Goal: Task Accomplishment & Management: Use online tool/utility

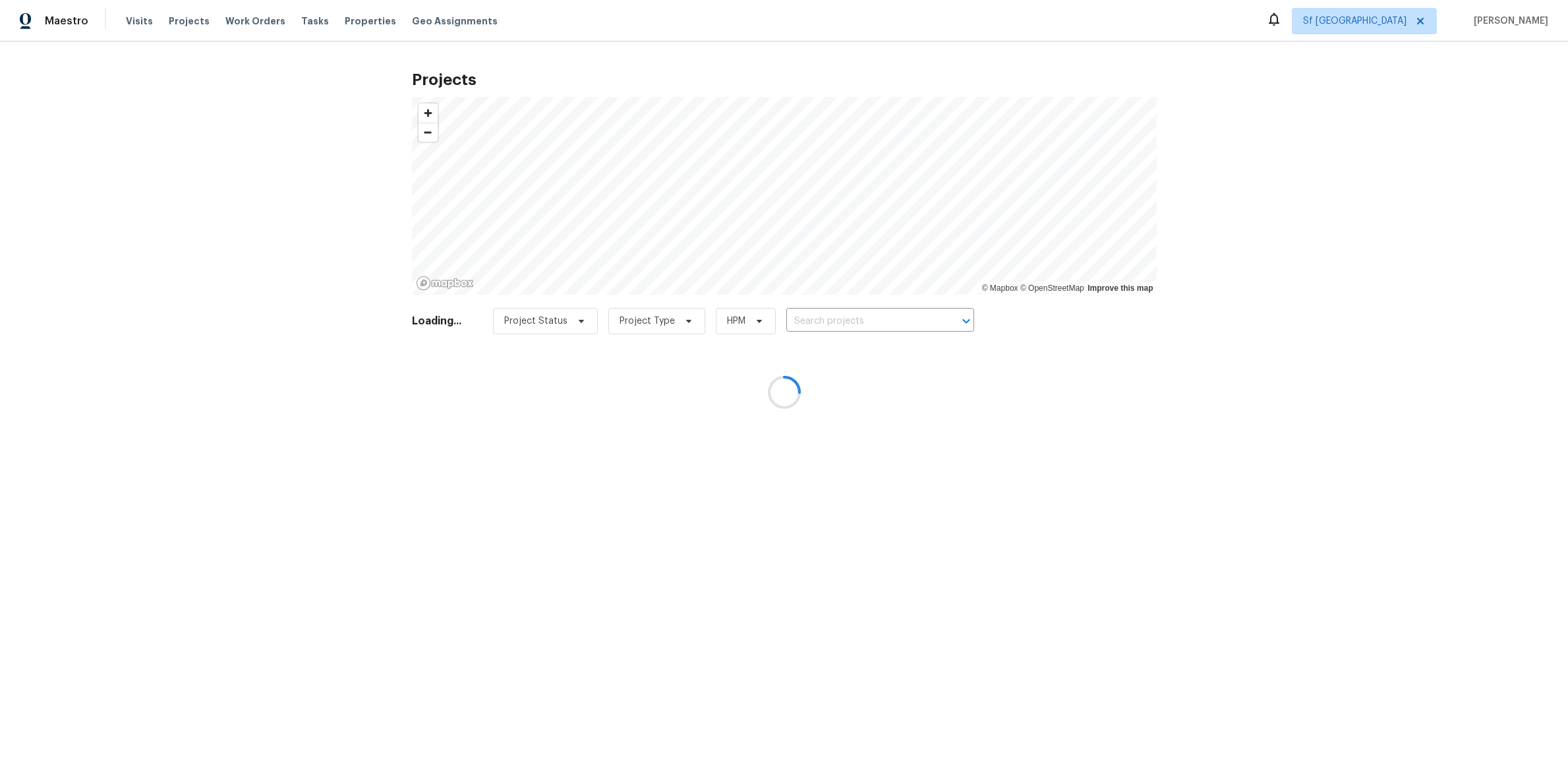
click at [1409, 24] on div at bounding box center [784, 392] width 1568 height 784
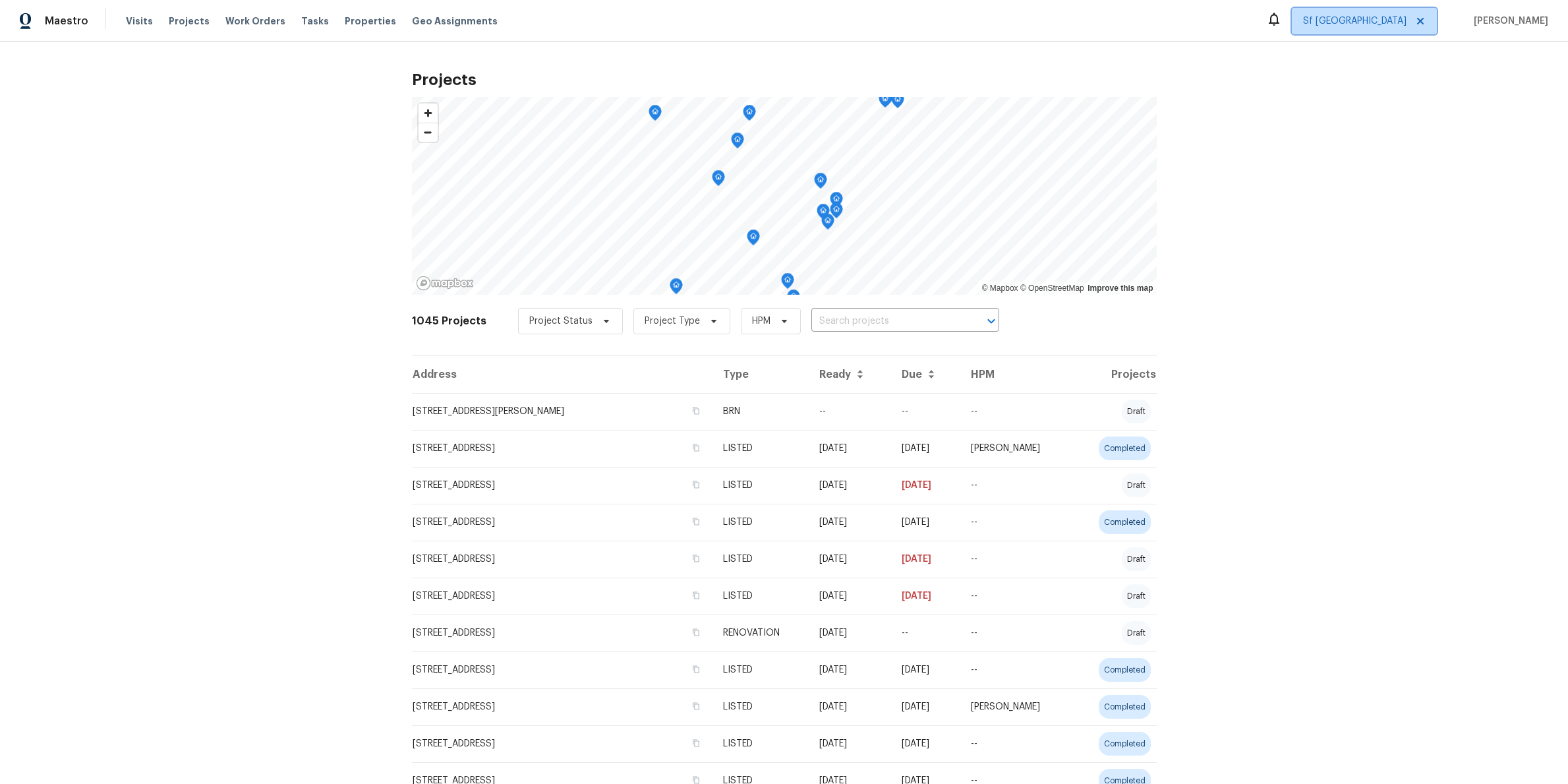
click at [1406, 23] on span "Sf [GEOGRAPHIC_DATA]" at bounding box center [1355, 21] width 103 height 13
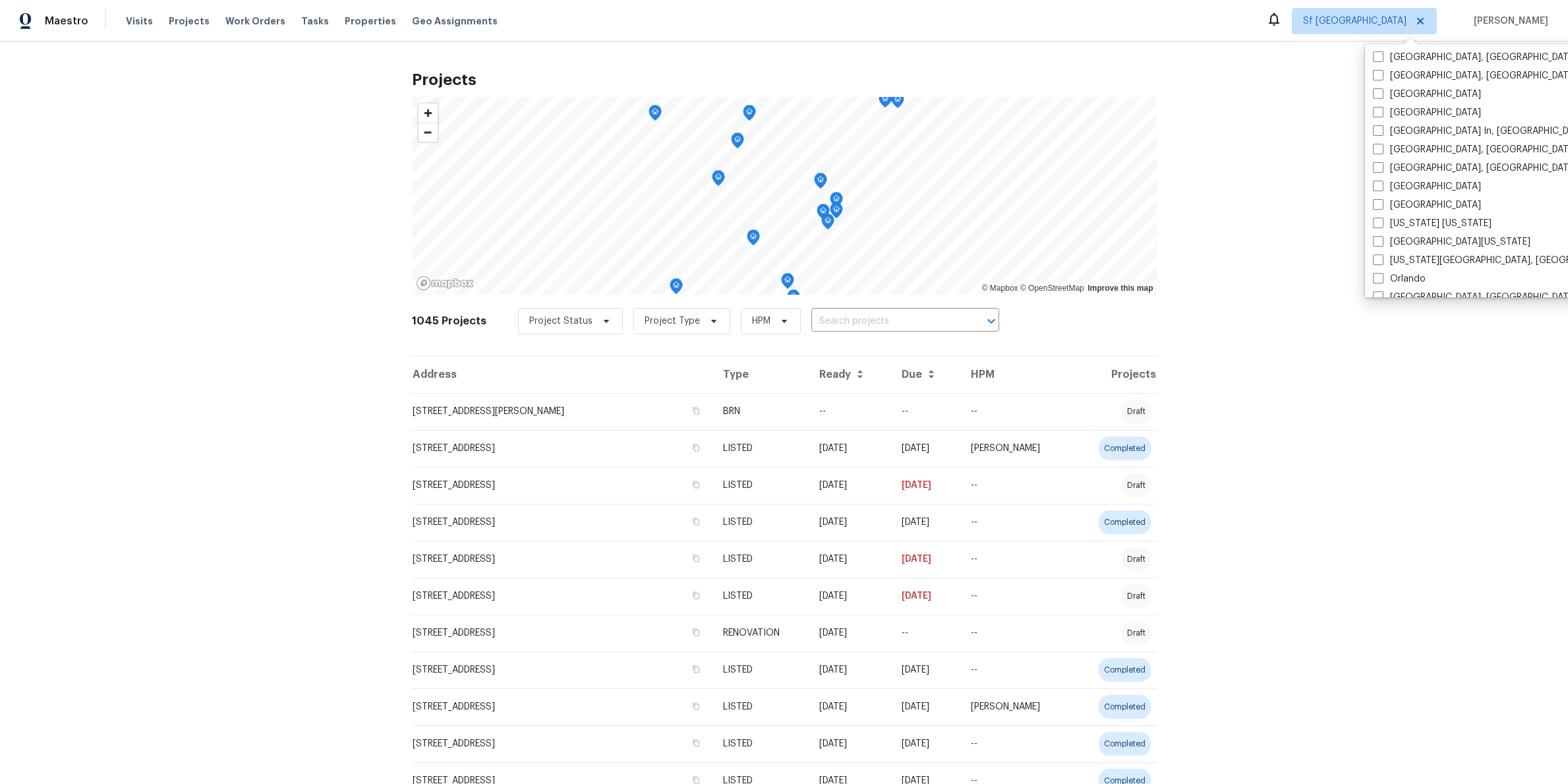
scroll to position [535, 0]
click at [1405, 111] on label "[GEOGRAPHIC_DATA]" at bounding box center [1427, 114] width 108 height 13
click at [1382, 111] on input "[GEOGRAPHIC_DATA]" at bounding box center [1377, 112] width 9 height 9
checkbox input "true"
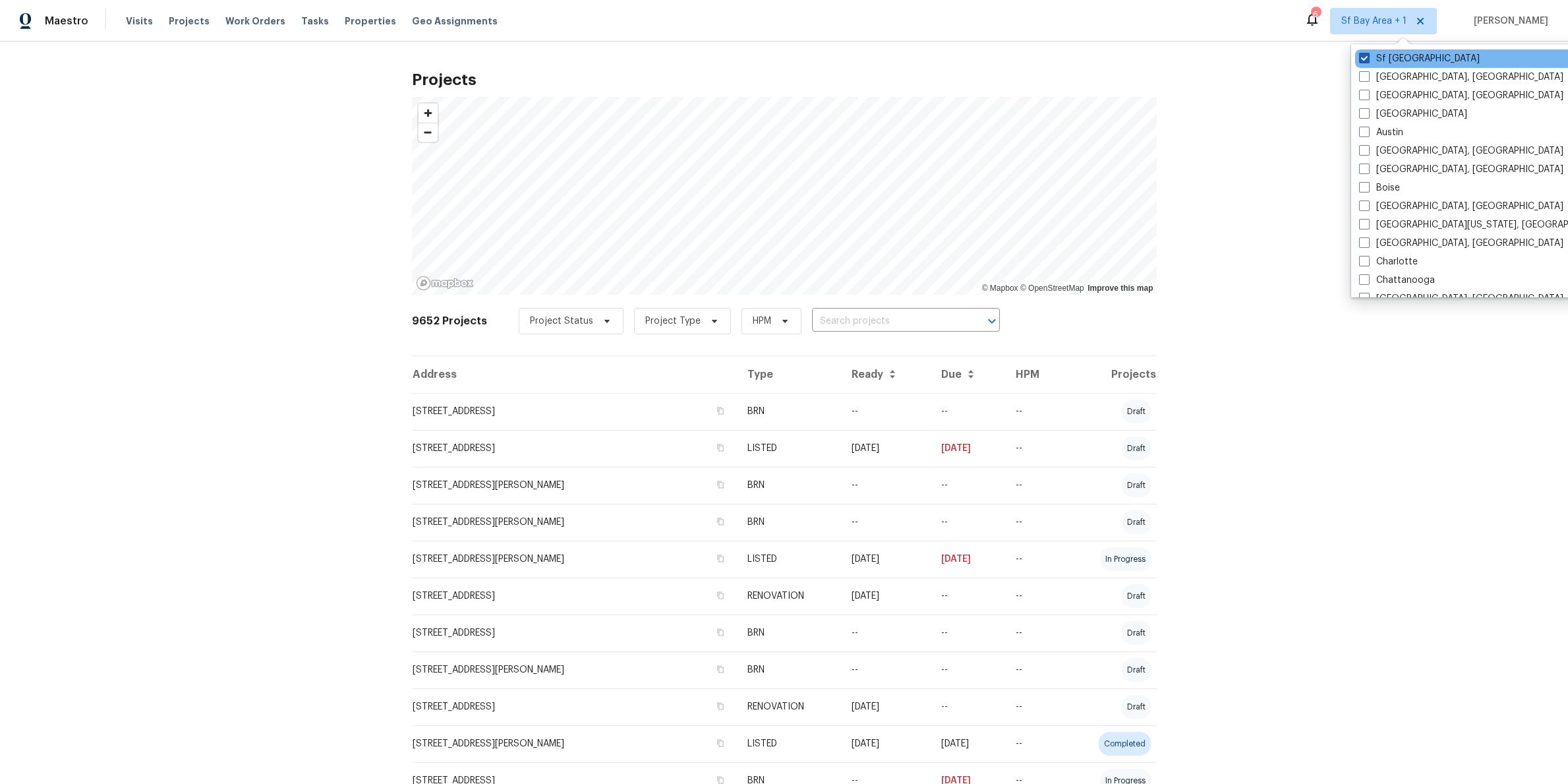
click at [1361, 58] on span at bounding box center [1364, 58] width 10 height 10
click at [1361, 58] on input "Sf [GEOGRAPHIC_DATA]" at bounding box center [1363, 57] width 9 height 9
checkbox input "false"
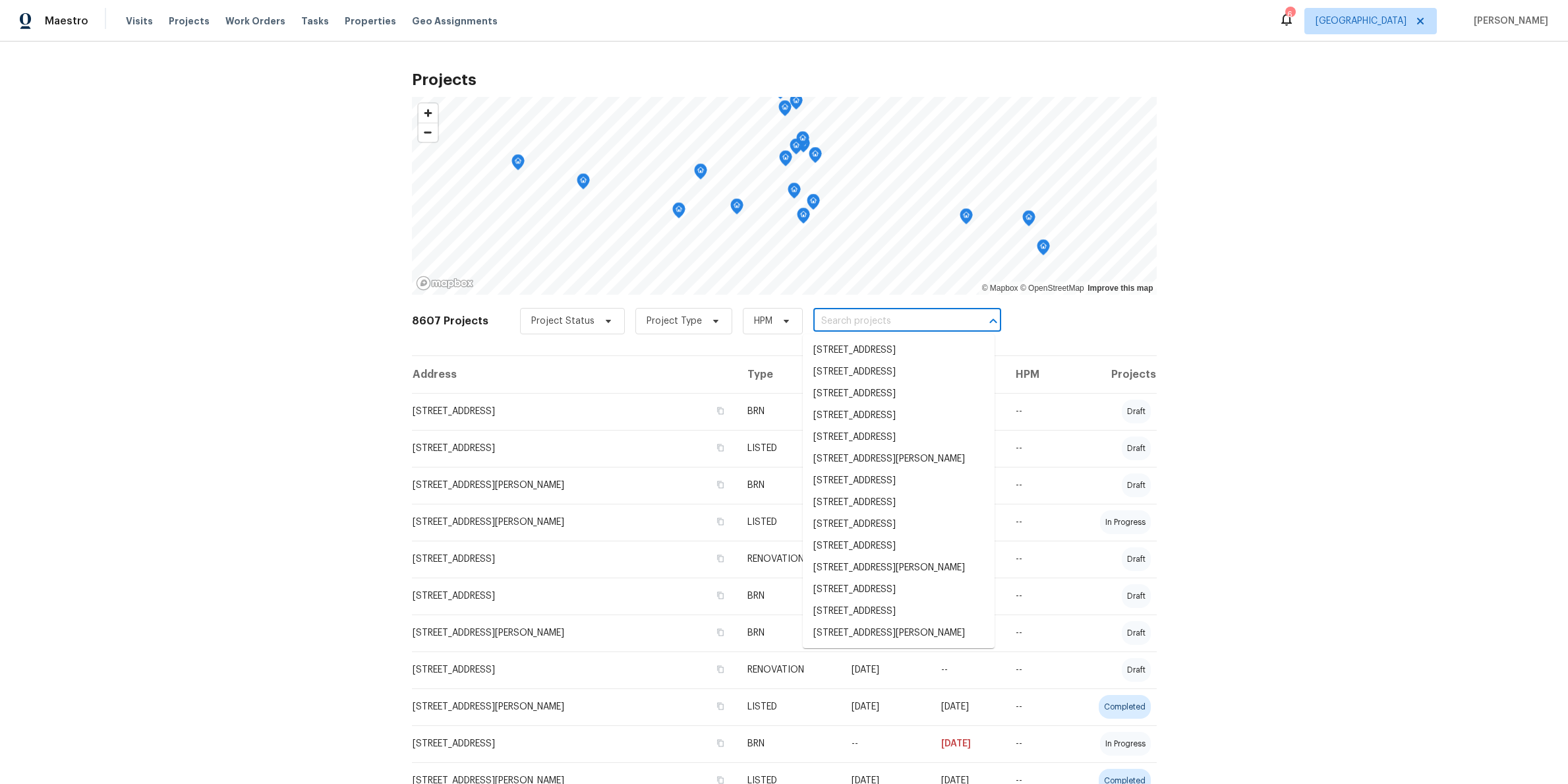
click at [889, 321] on input "text" at bounding box center [889, 321] width 151 height 20
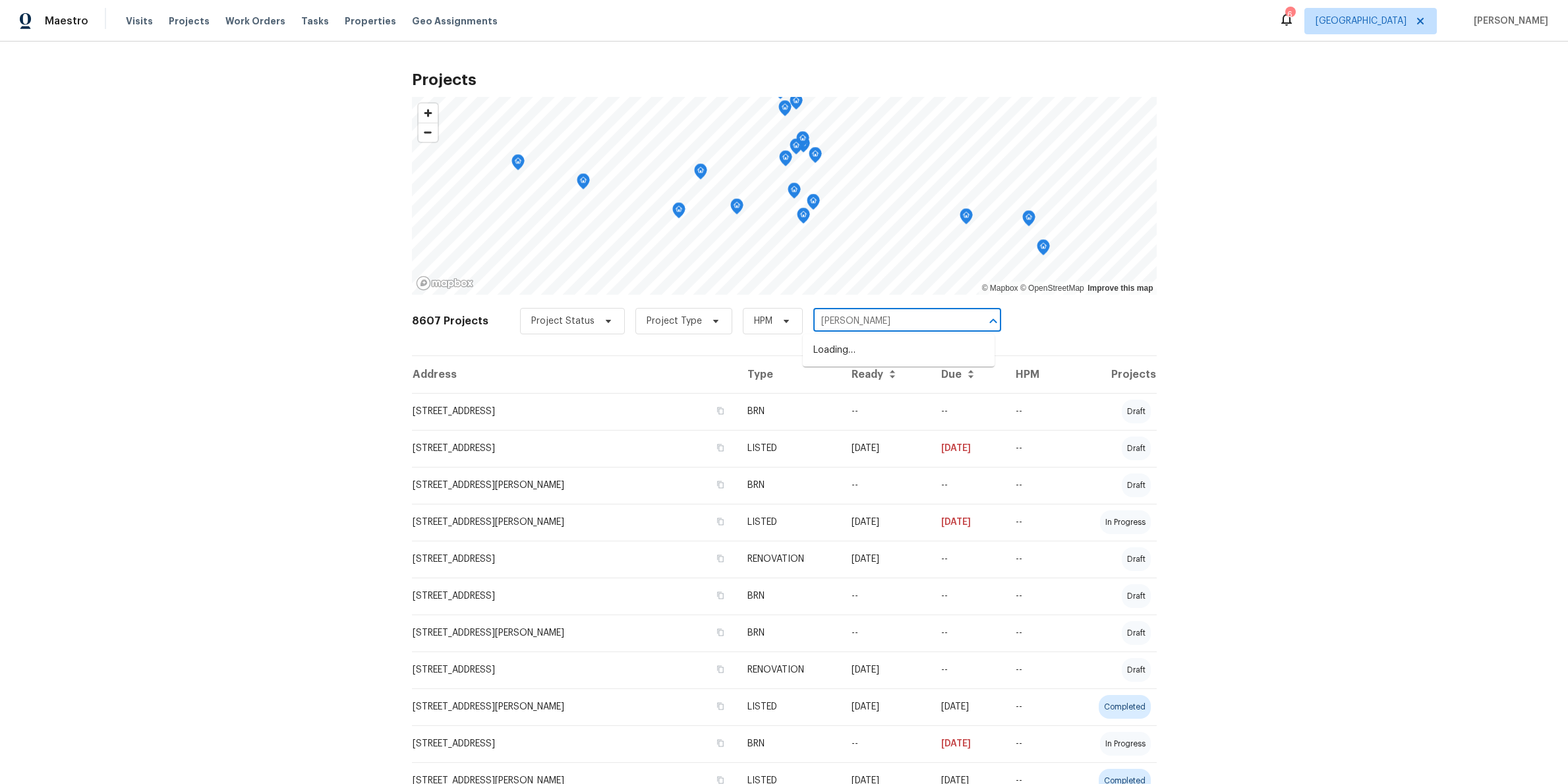
type input "[PERSON_NAME]"
click at [897, 387] on li "[STREET_ADDRESS][PERSON_NAME][PERSON_NAME]" at bounding box center [898, 378] width 191 height 36
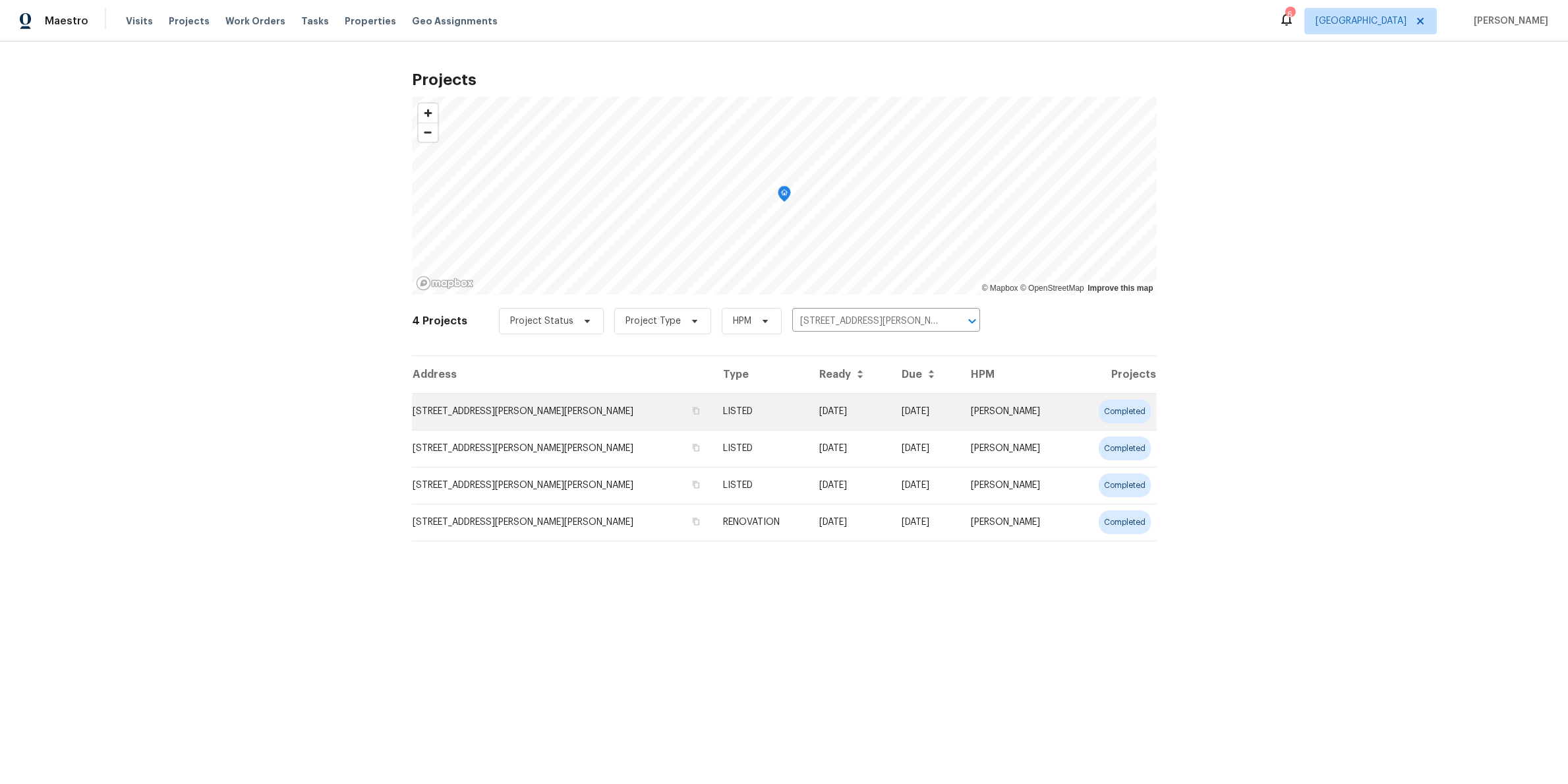
click at [489, 411] on td "[STREET_ADDRESS][PERSON_NAME][PERSON_NAME]" at bounding box center [562, 411] width 301 height 37
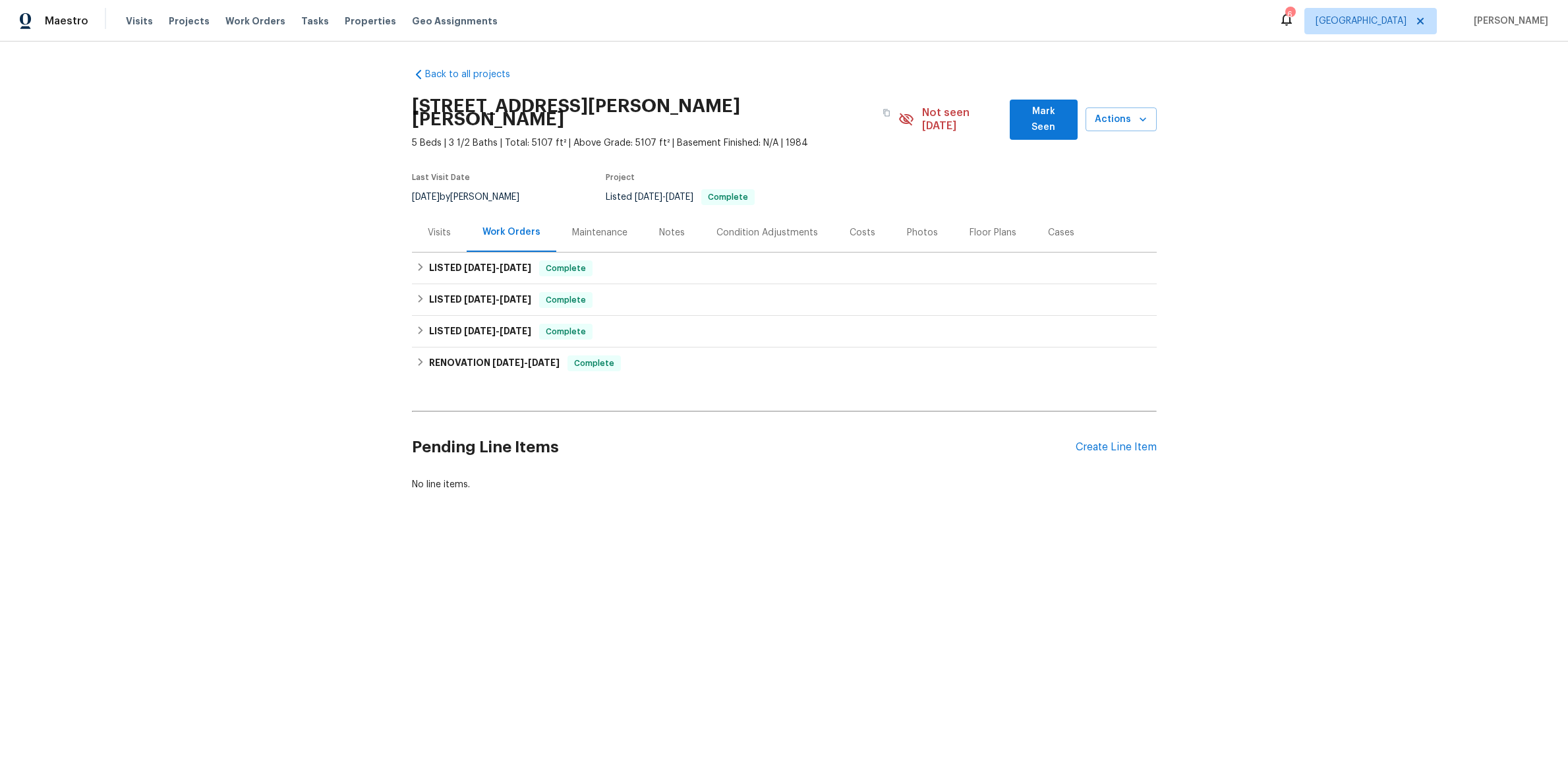
click at [611, 226] on div "Maintenance" at bounding box center [600, 232] width 55 height 13
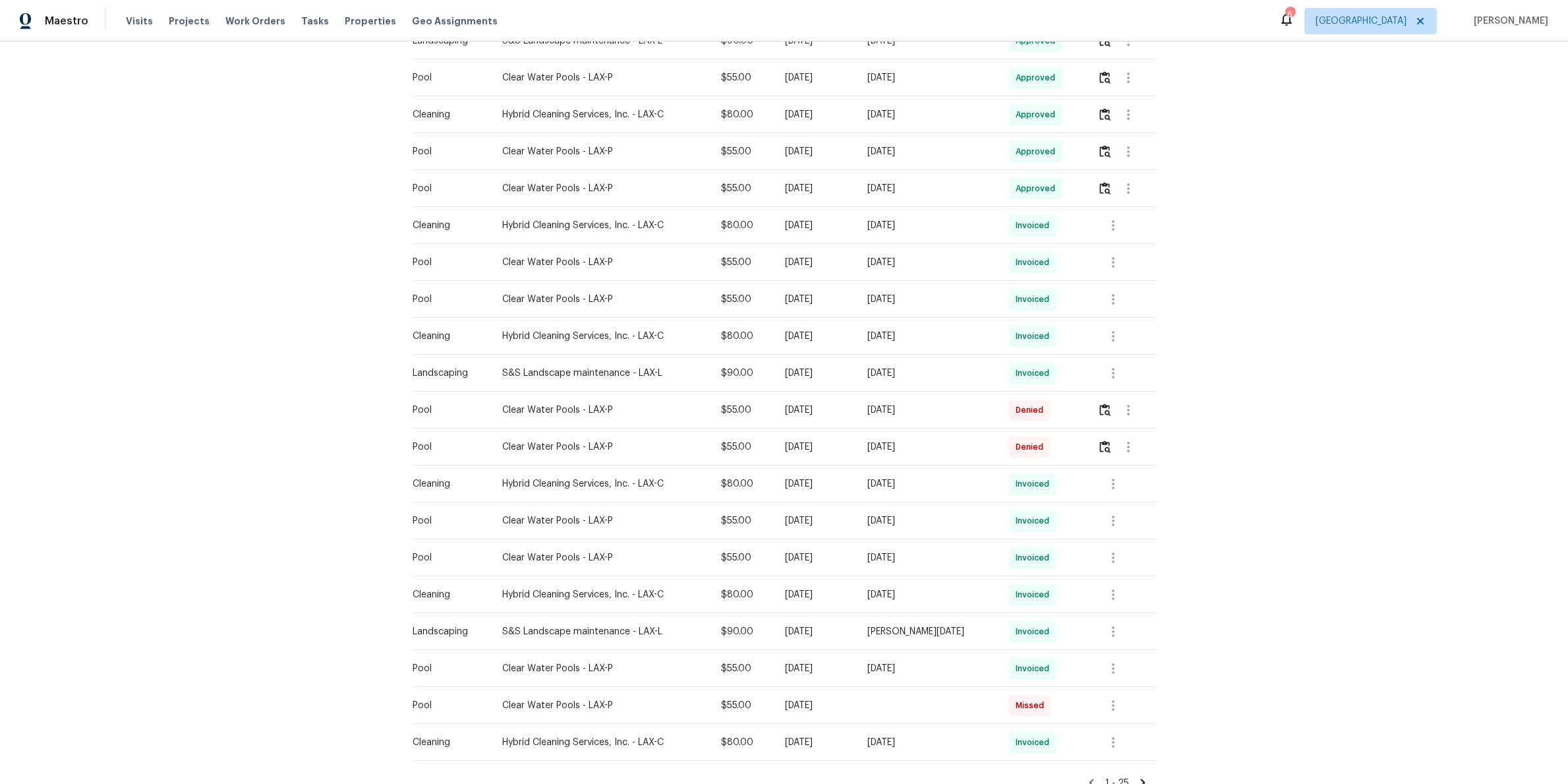
scroll to position [461, 0]
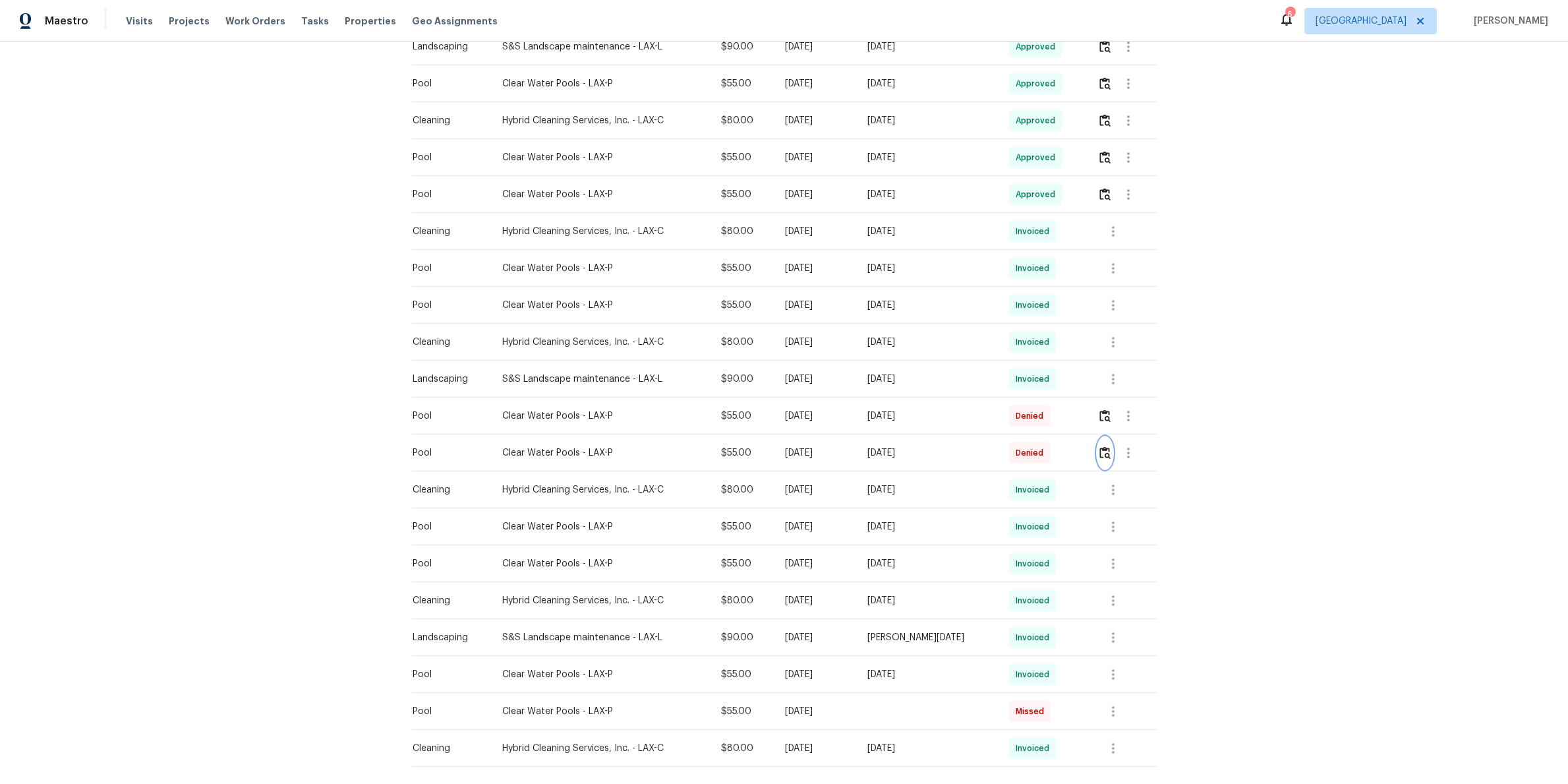
click at [1105, 447] on img "button" at bounding box center [1105, 453] width 11 height 12
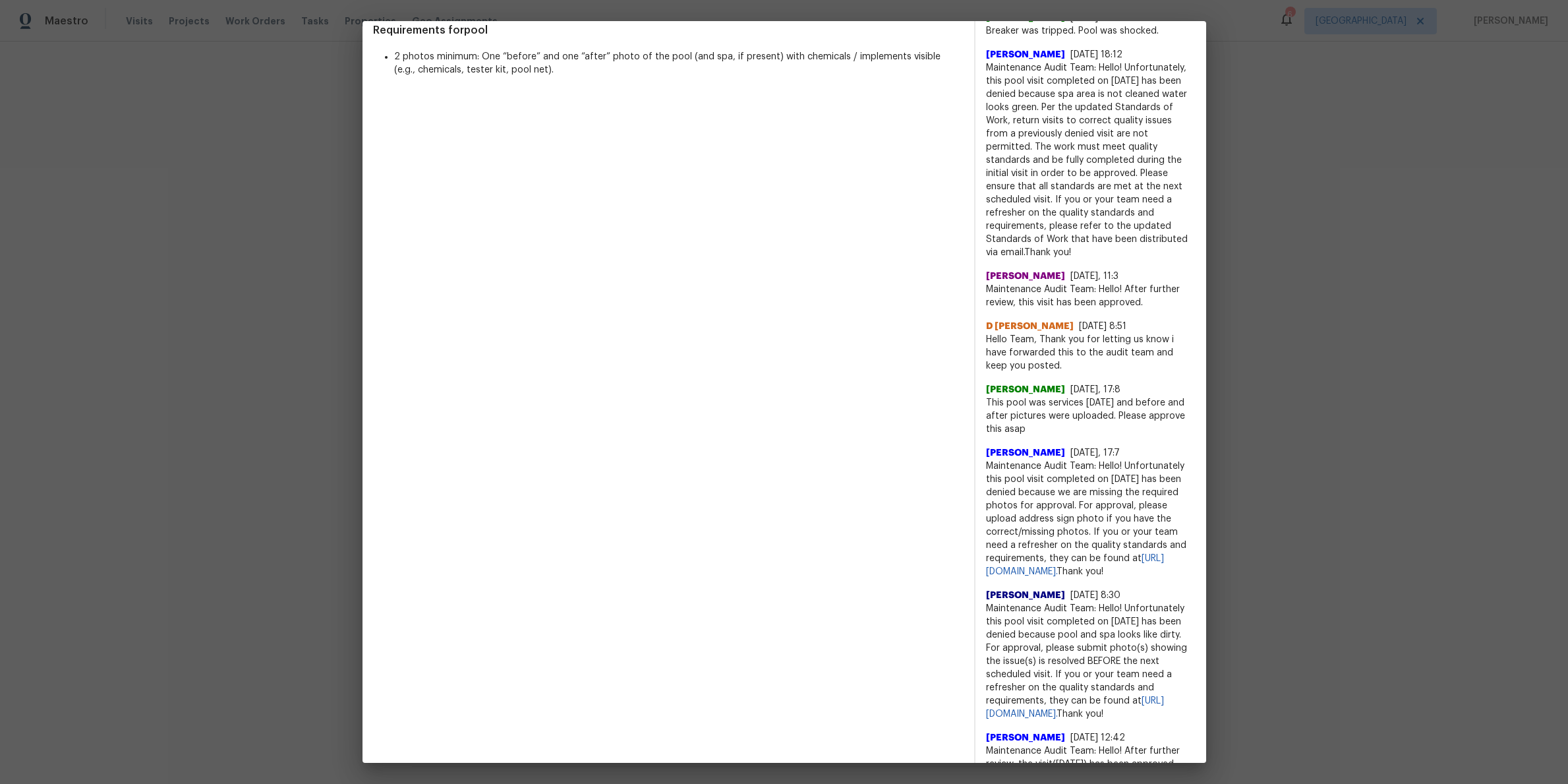
scroll to position [0, 0]
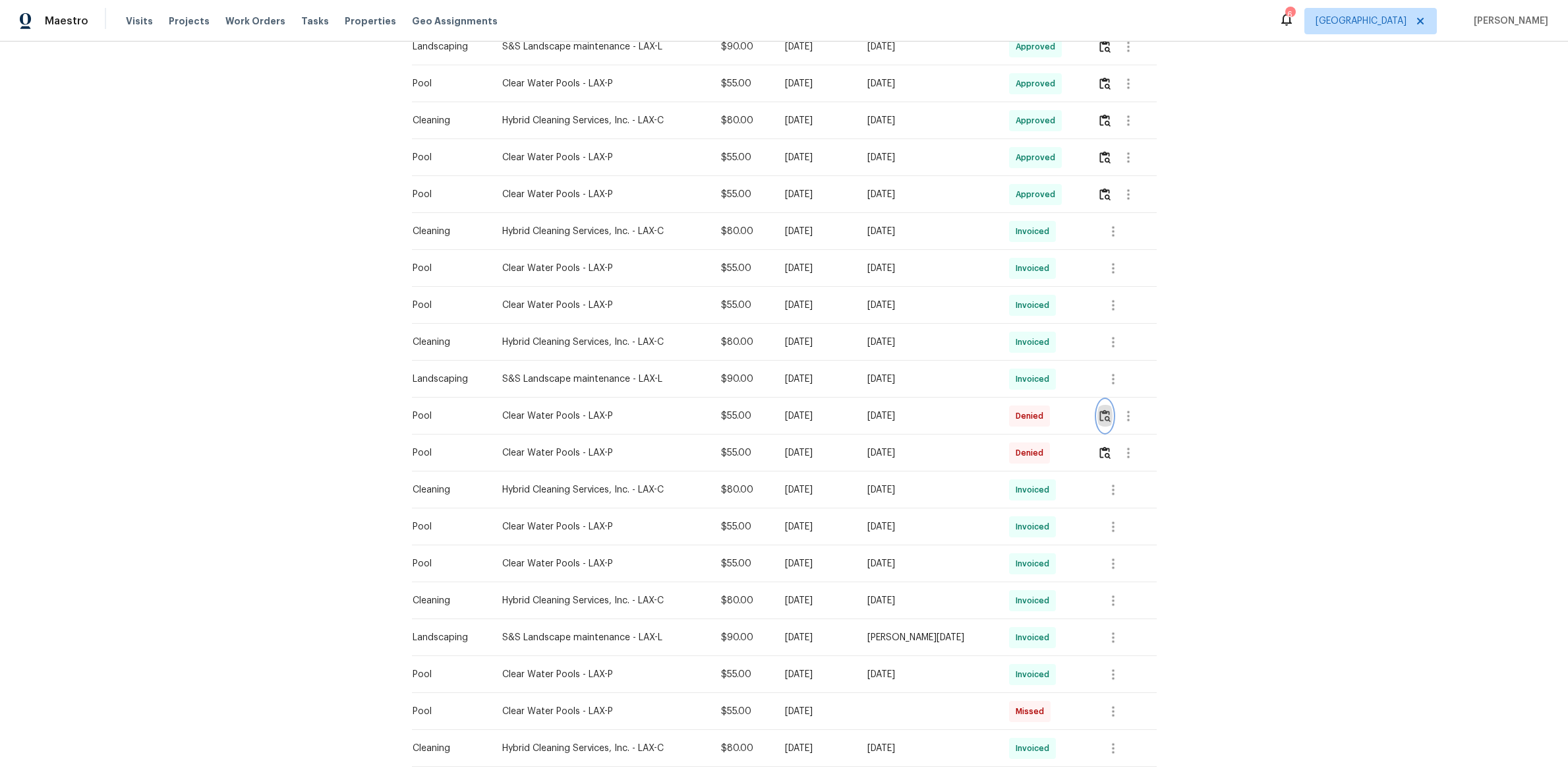
click at [1108, 409] on img "button" at bounding box center [1105, 415] width 11 height 12
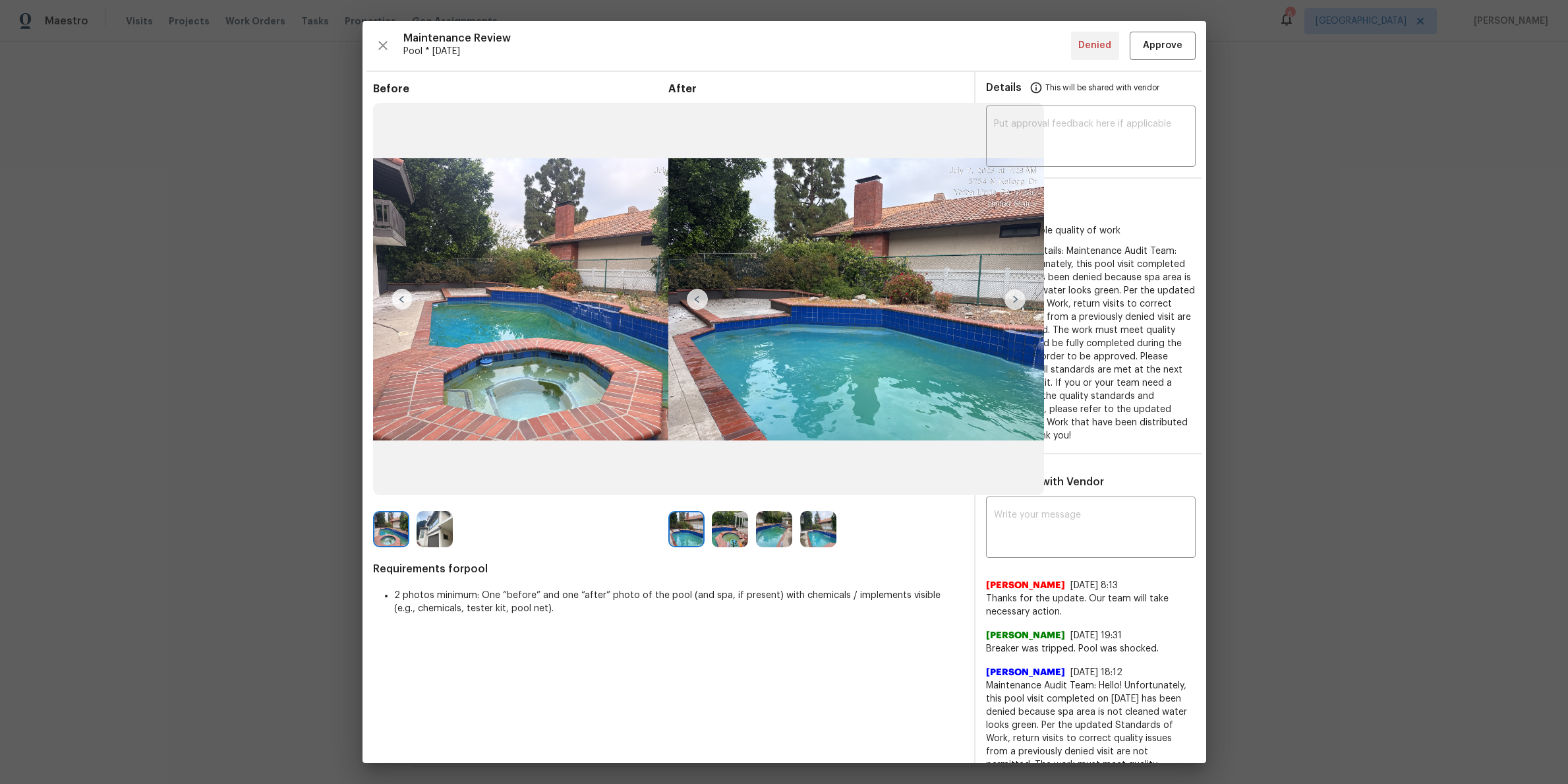
click at [420, 530] on img at bounding box center [434, 528] width 36 height 36
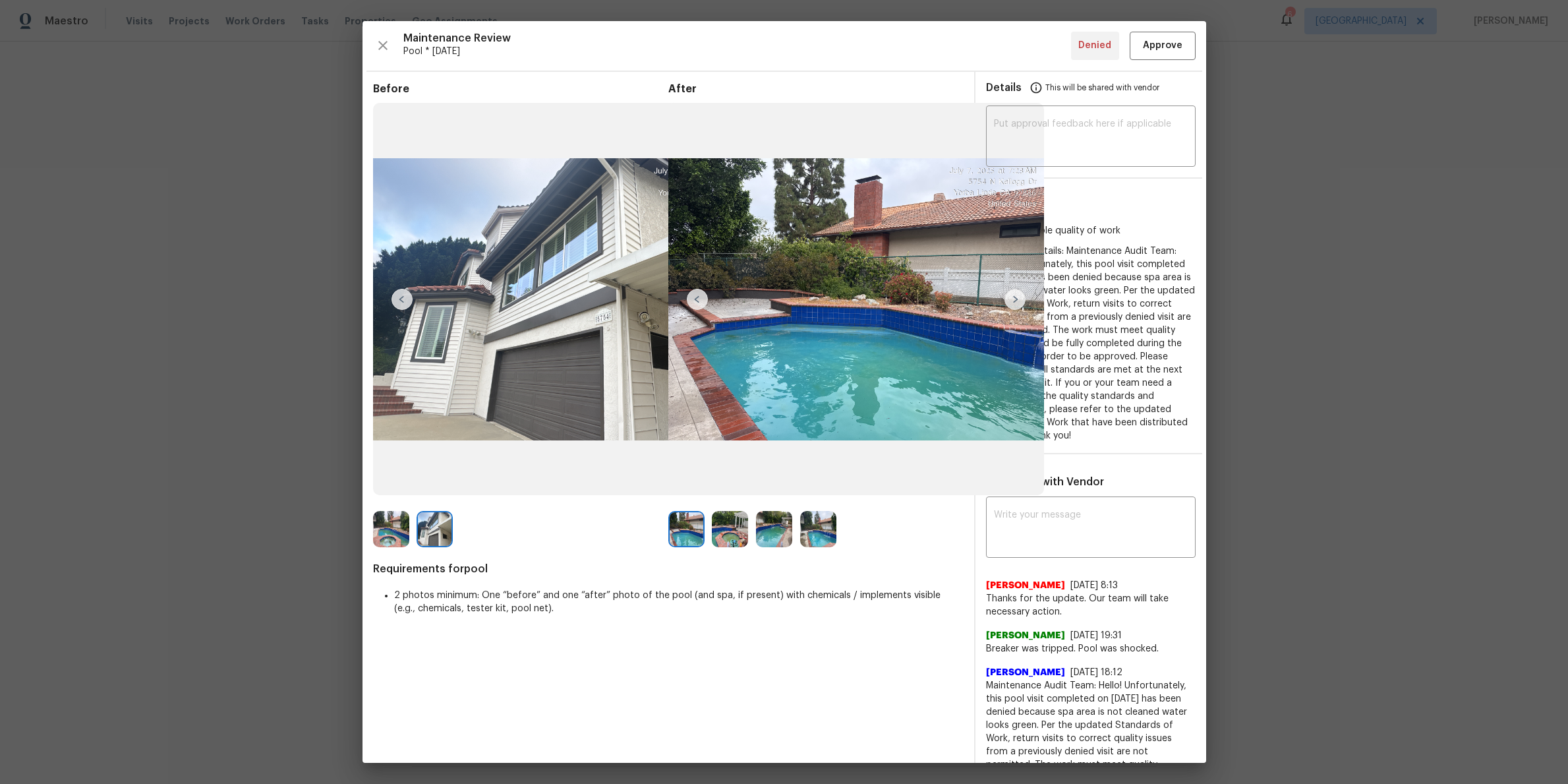
click at [431, 531] on img at bounding box center [434, 528] width 36 height 36
click at [387, 536] on img at bounding box center [391, 528] width 36 height 36
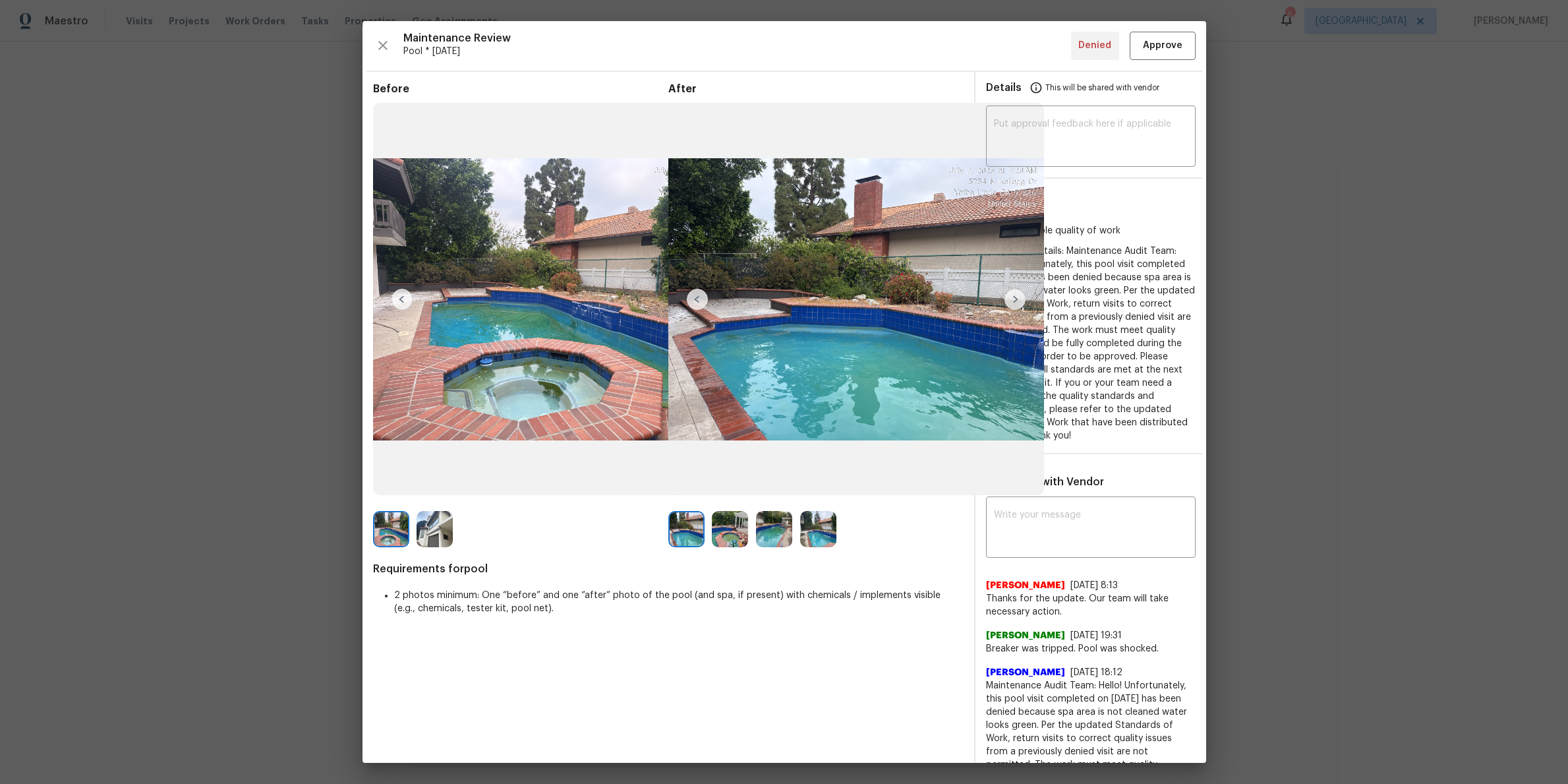
click at [696, 535] on img at bounding box center [686, 528] width 36 height 36
click at [733, 535] on img at bounding box center [730, 528] width 36 height 36
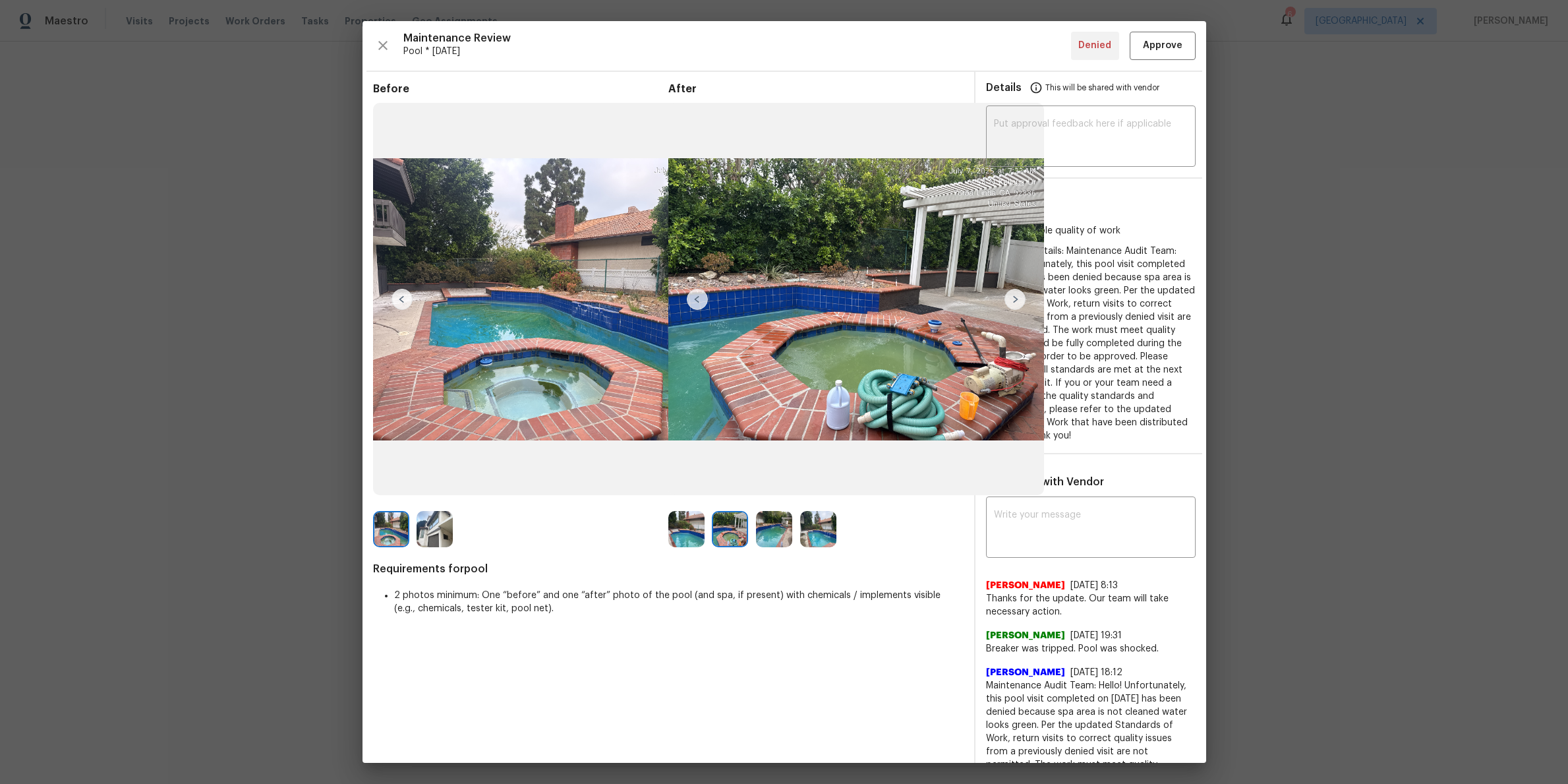
click at [768, 535] on img at bounding box center [774, 528] width 36 height 36
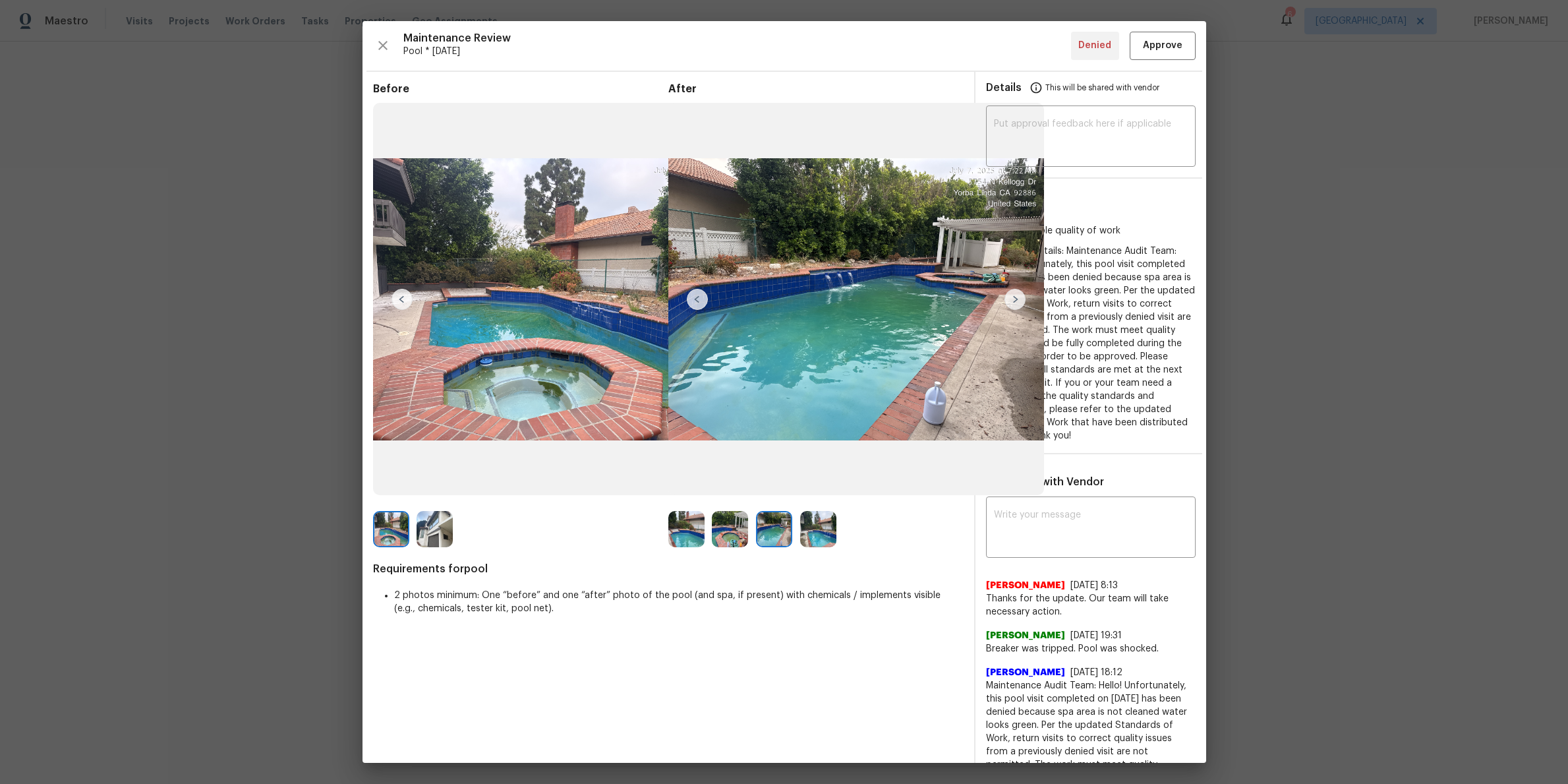
click at [816, 535] on img at bounding box center [818, 528] width 36 height 36
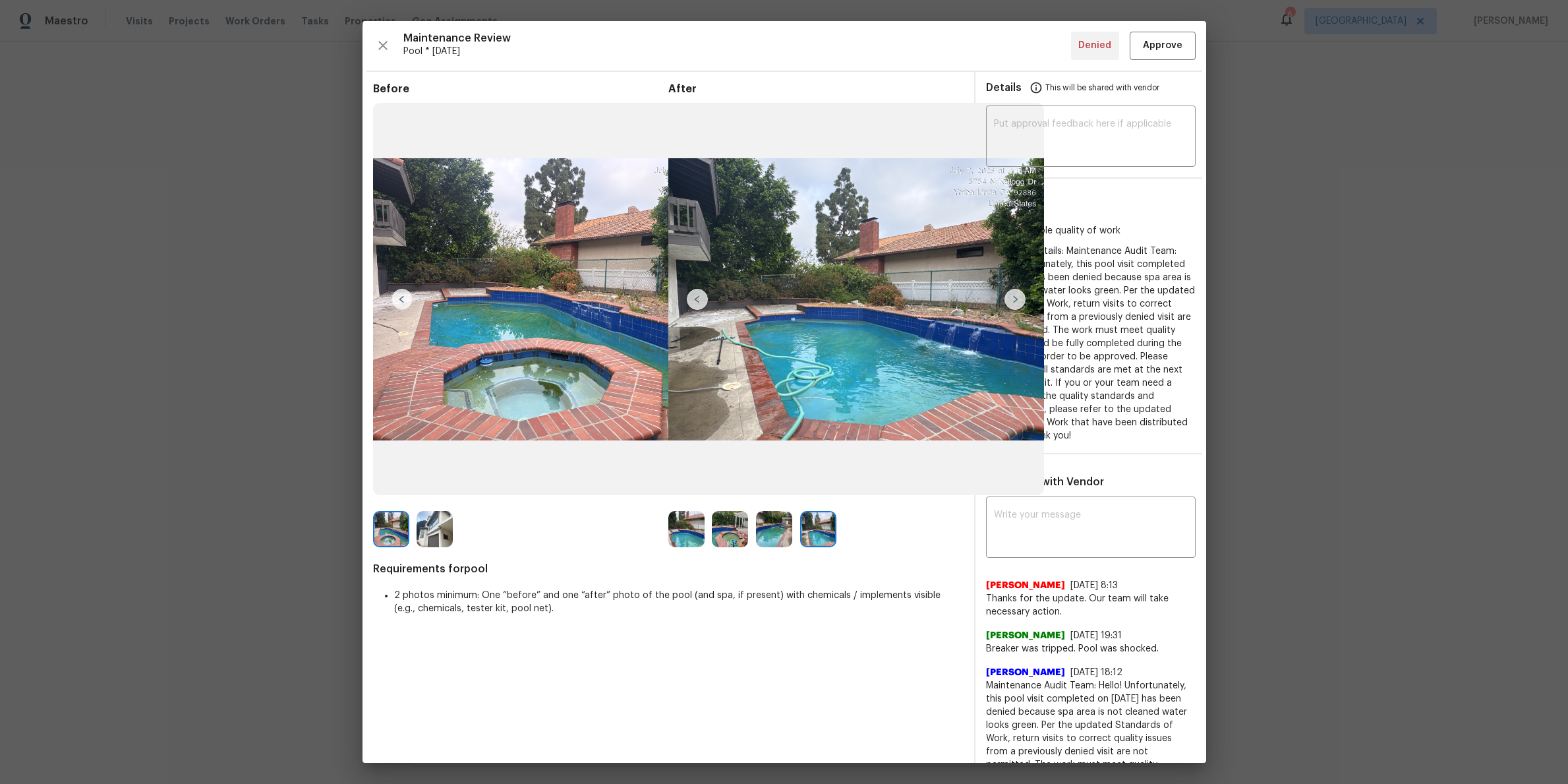
click at [774, 538] on img at bounding box center [774, 528] width 36 height 36
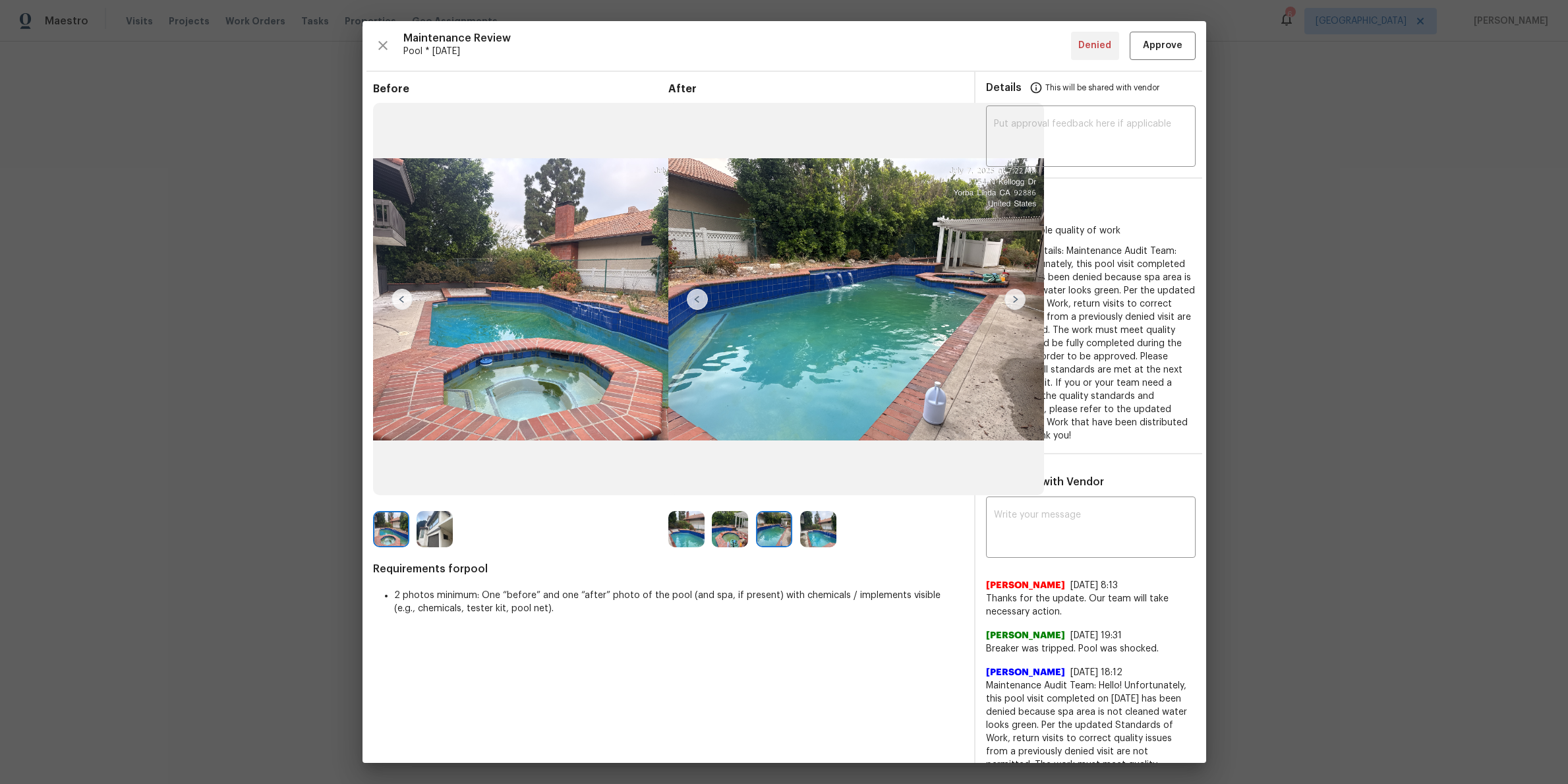
click at [741, 540] on img at bounding box center [730, 528] width 36 height 36
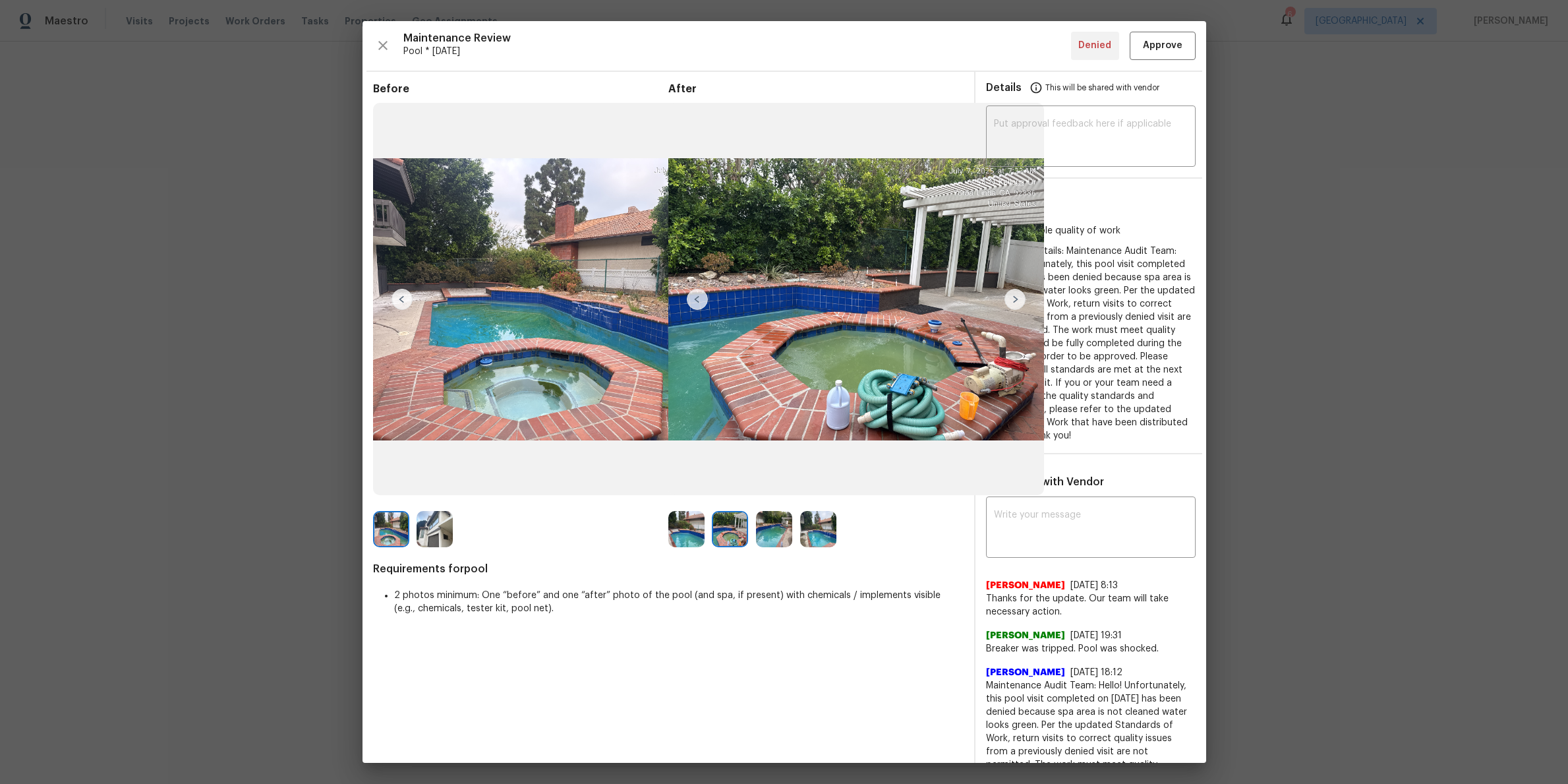
click at [736, 527] on img at bounding box center [730, 528] width 36 height 36
click at [814, 530] on img at bounding box center [818, 528] width 36 height 36
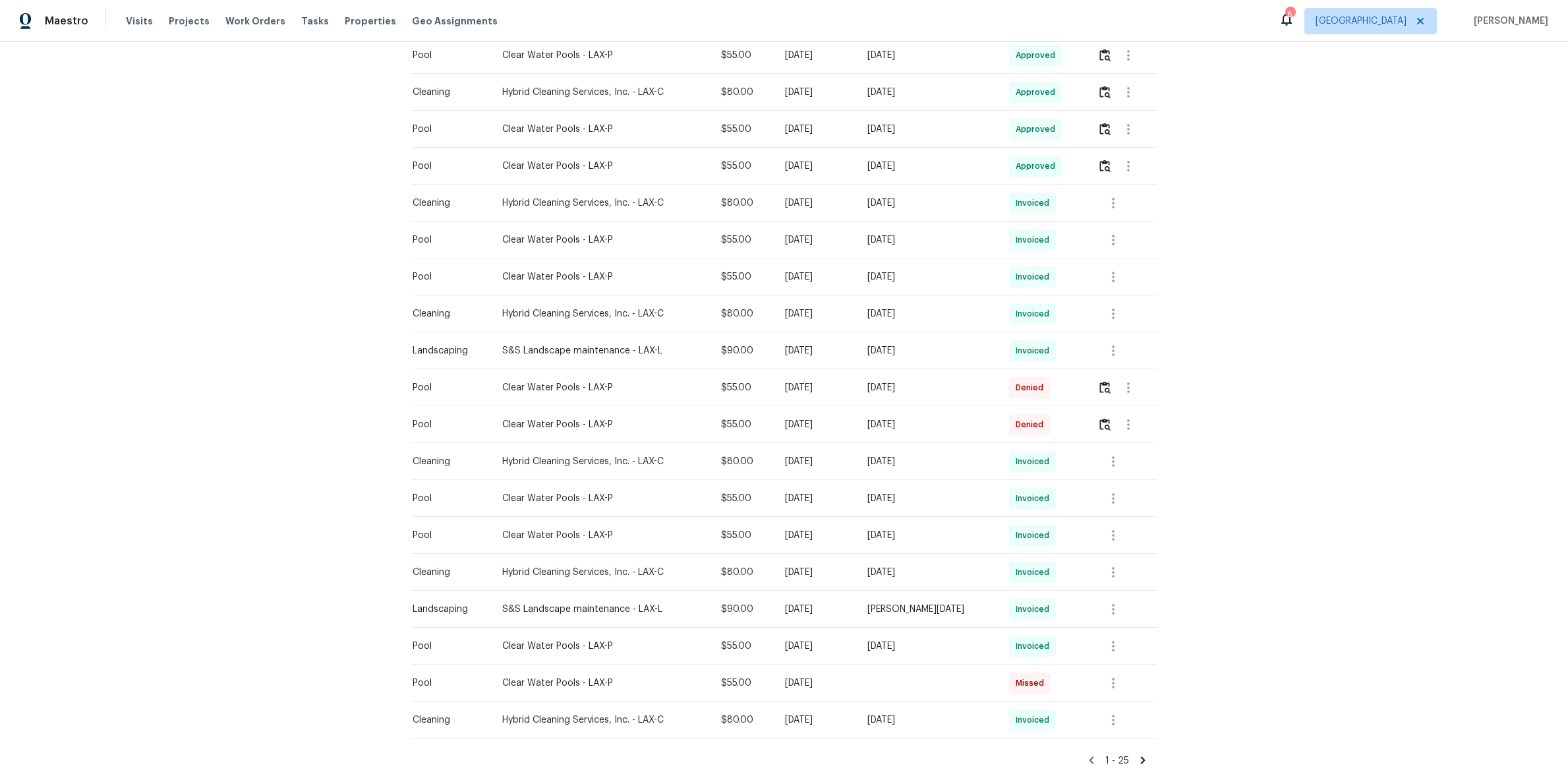
scroll to position [539, 0]
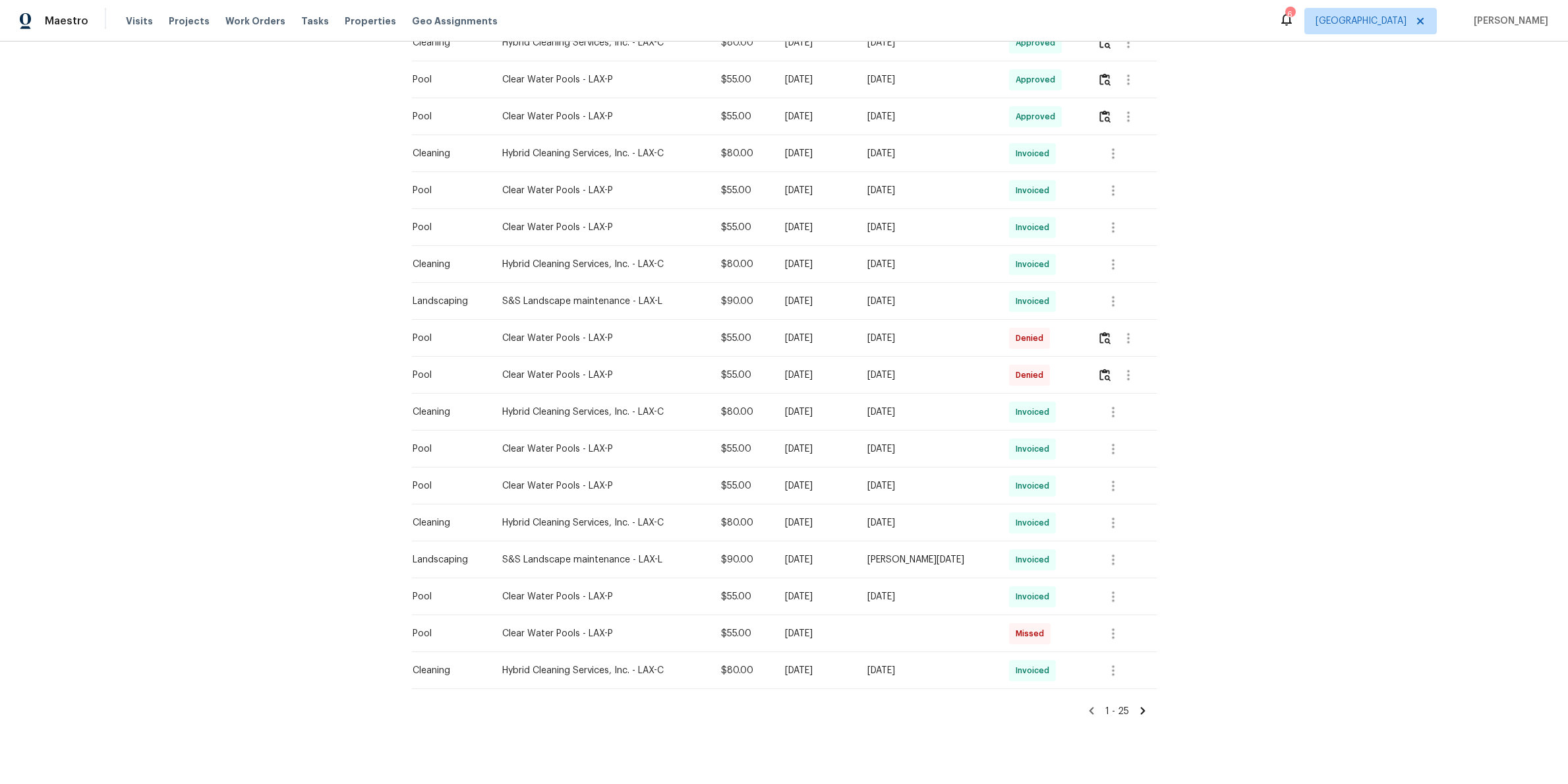
click at [919, 479] on div "[DATE]" at bounding box center [927, 485] width 121 height 13
click at [557, 479] on div "Clear Water Pools - LAX-P" at bounding box center [601, 485] width 198 height 13
click at [938, 479] on div "[DATE]" at bounding box center [927, 485] width 121 height 13
click at [559, 479] on div "Clear Water Pools - LAX-P" at bounding box center [601, 485] width 198 height 13
click at [528, 479] on div "Clear Water Pools - LAX-P" at bounding box center [601, 485] width 198 height 13
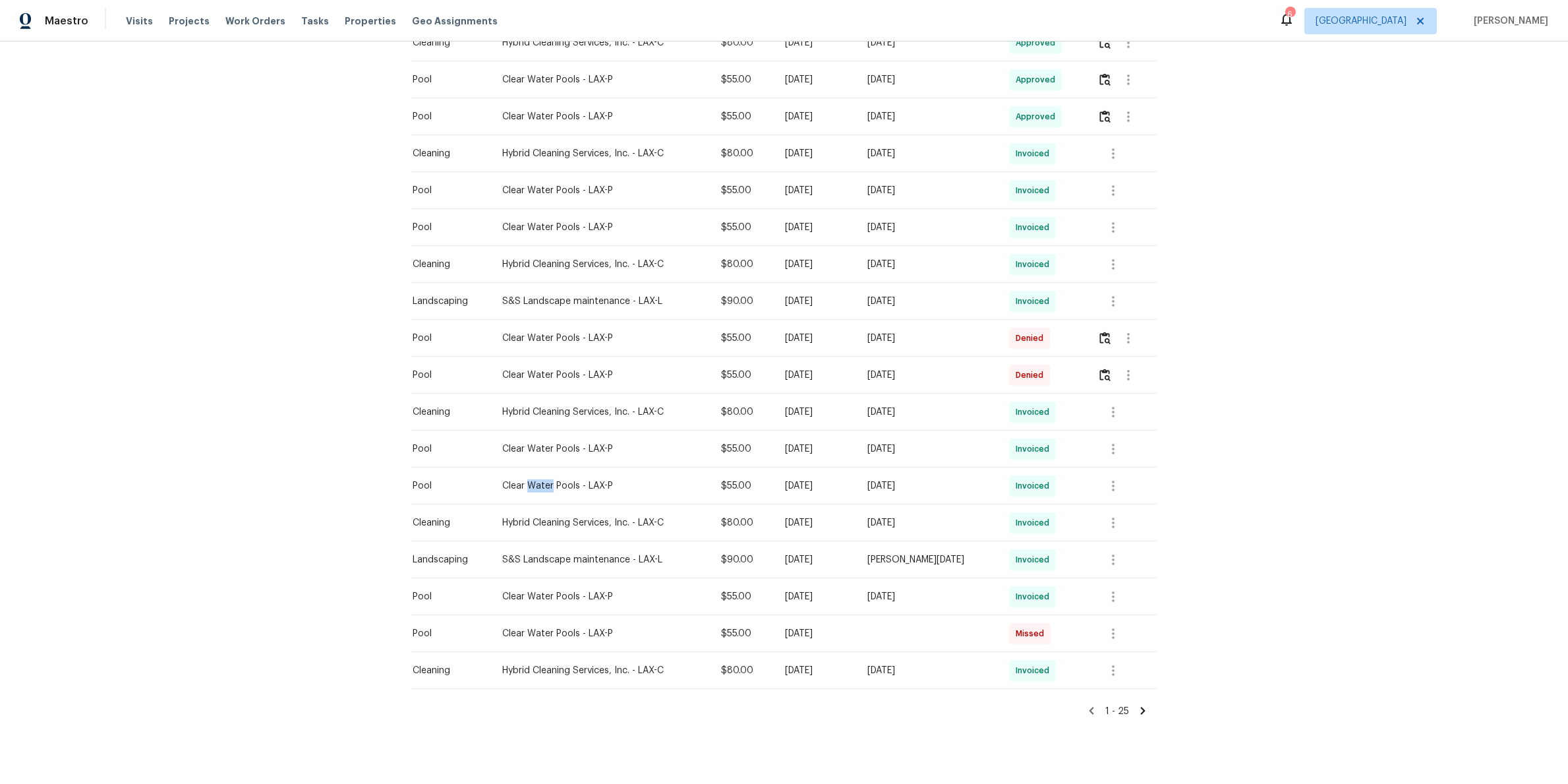
click at [529, 479] on div "Clear Water Pools - LAX-P" at bounding box center [601, 485] width 198 height 13
click at [555, 442] on div "Clear Water Pools - LAX-P" at bounding box center [601, 448] width 198 height 13
click at [846, 442] on div "[DATE]" at bounding box center [815, 448] width 61 height 13
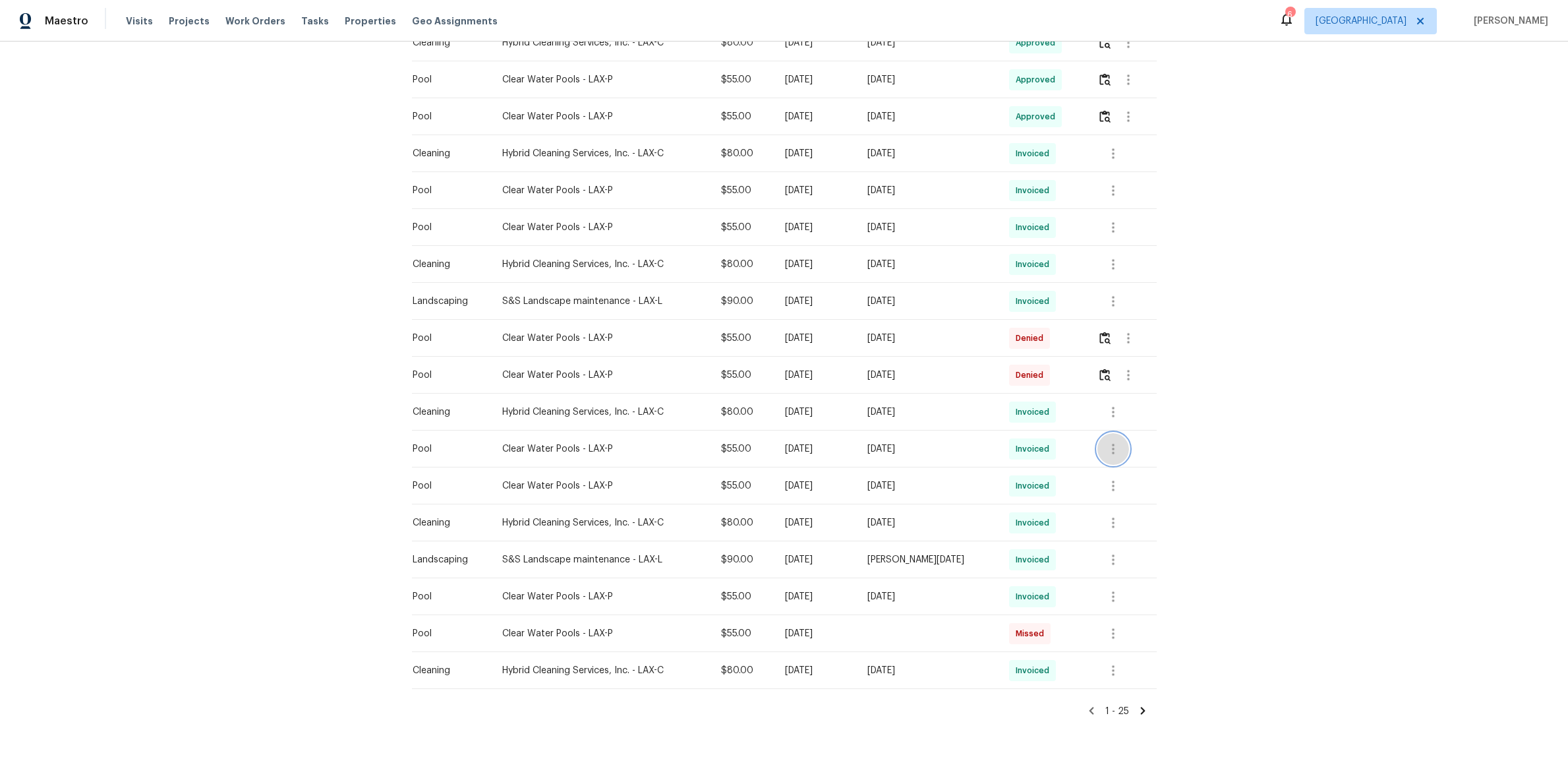
click at [1107, 441] on icon "button" at bounding box center [1114, 449] width 16 height 16
click at [1235, 434] on div at bounding box center [784, 392] width 1568 height 784
click at [1108, 441] on icon "button" at bounding box center [1114, 449] width 16 height 16
click at [1144, 460] on li "View details" at bounding box center [1145, 457] width 93 height 22
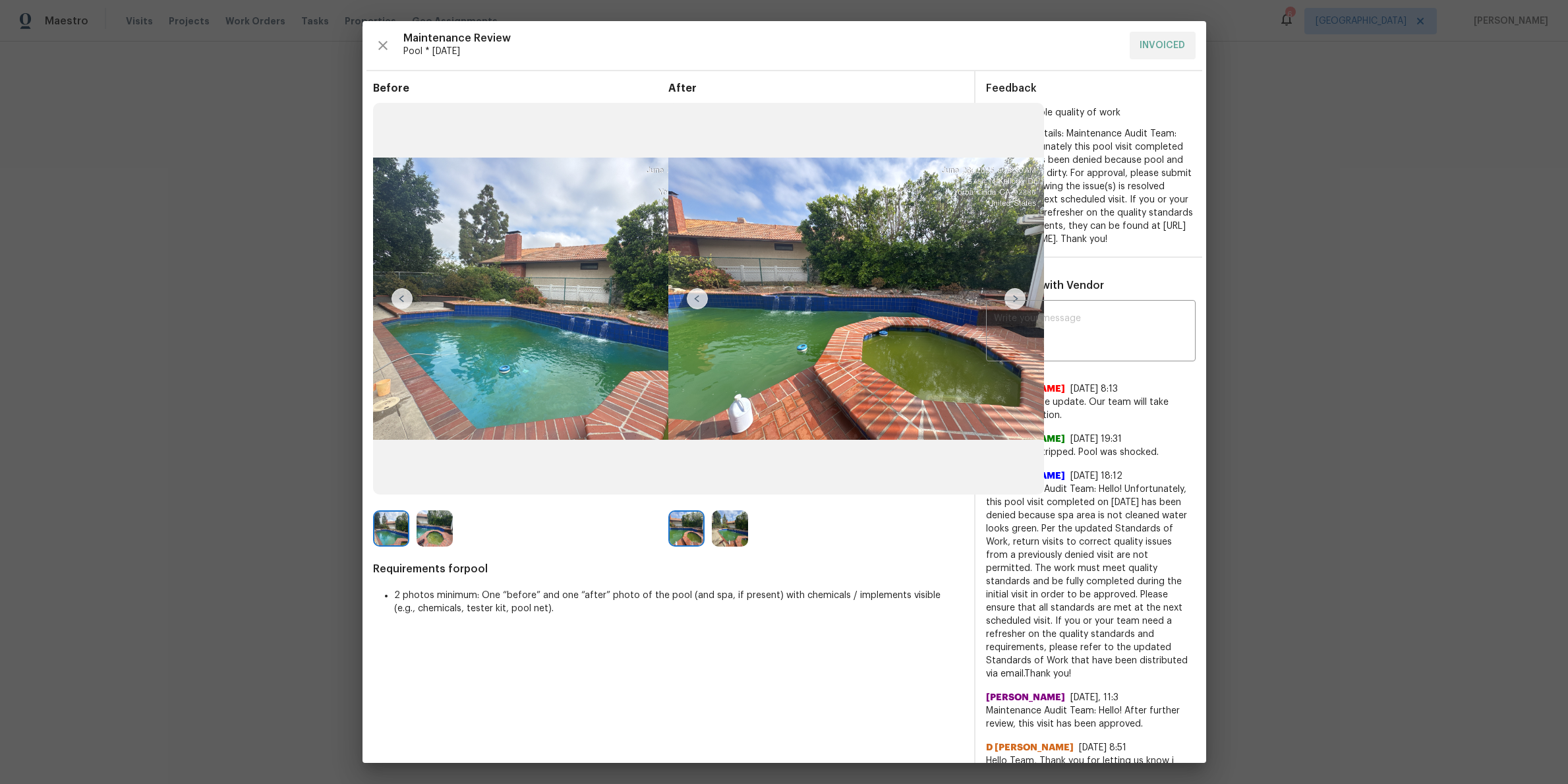
click at [725, 535] on img at bounding box center [730, 528] width 36 height 36
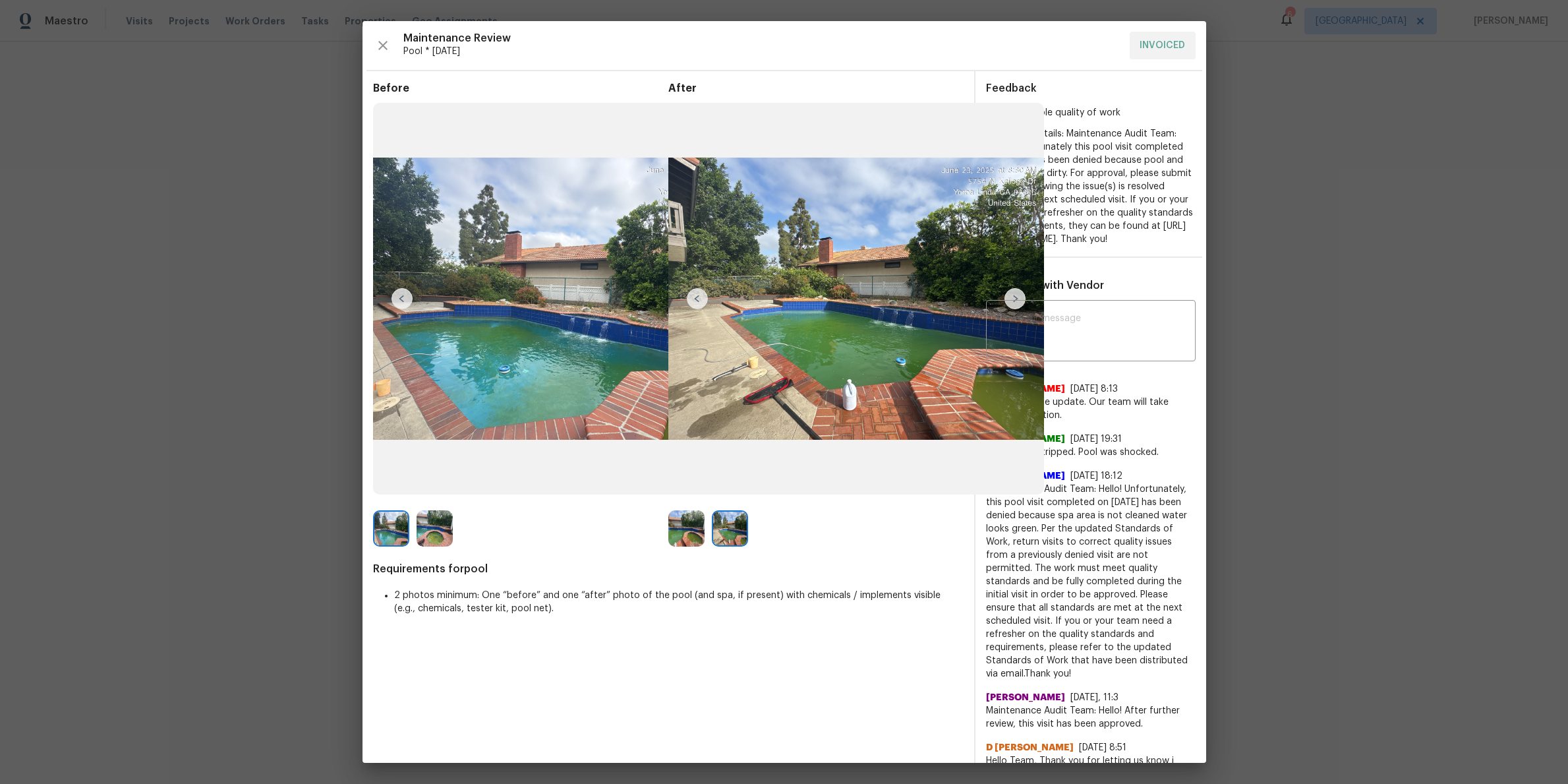
click at [685, 530] on img at bounding box center [686, 528] width 36 height 36
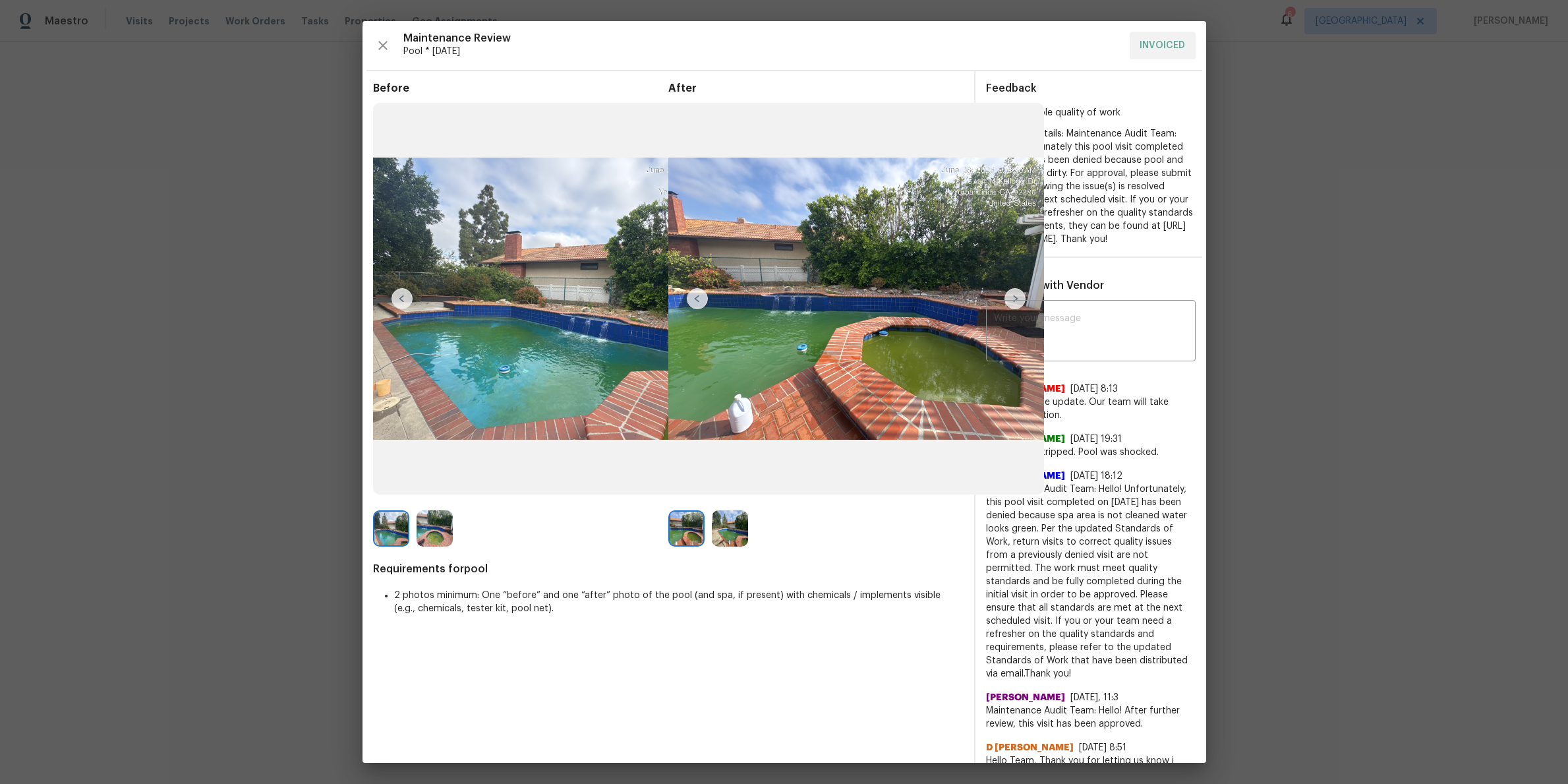
click at [448, 538] on img at bounding box center [434, 528] width 36 height 36
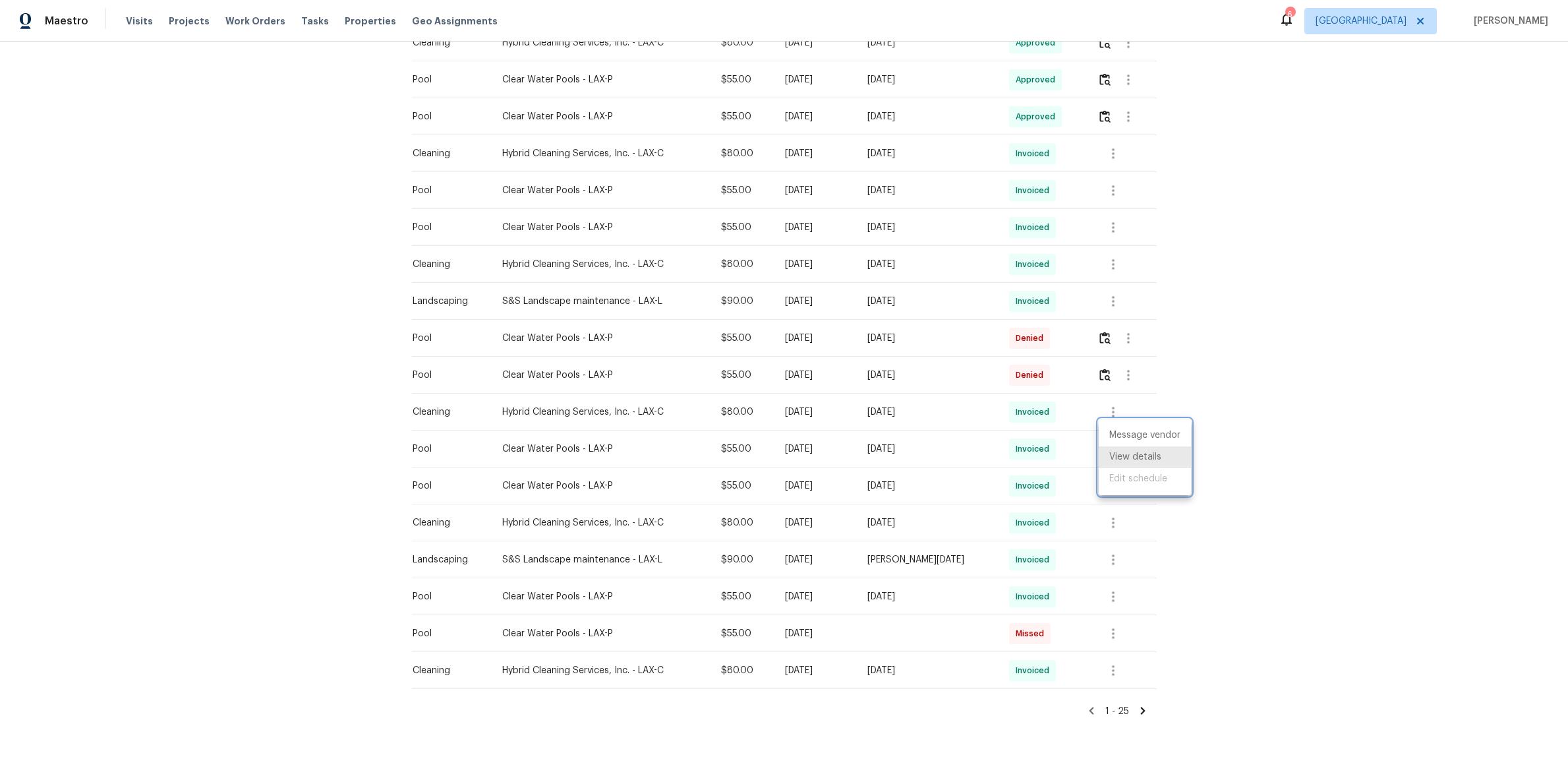
click at [1321, 427] on div at bounding box center [784, 392] width 1568 height 784
click at [1114, 481] on icon "button" at bounding box center [1113, 486] width 3 height 10
click at [1168, 496] on li "View details" at bounding box center [1145, 494] width 93 height 22
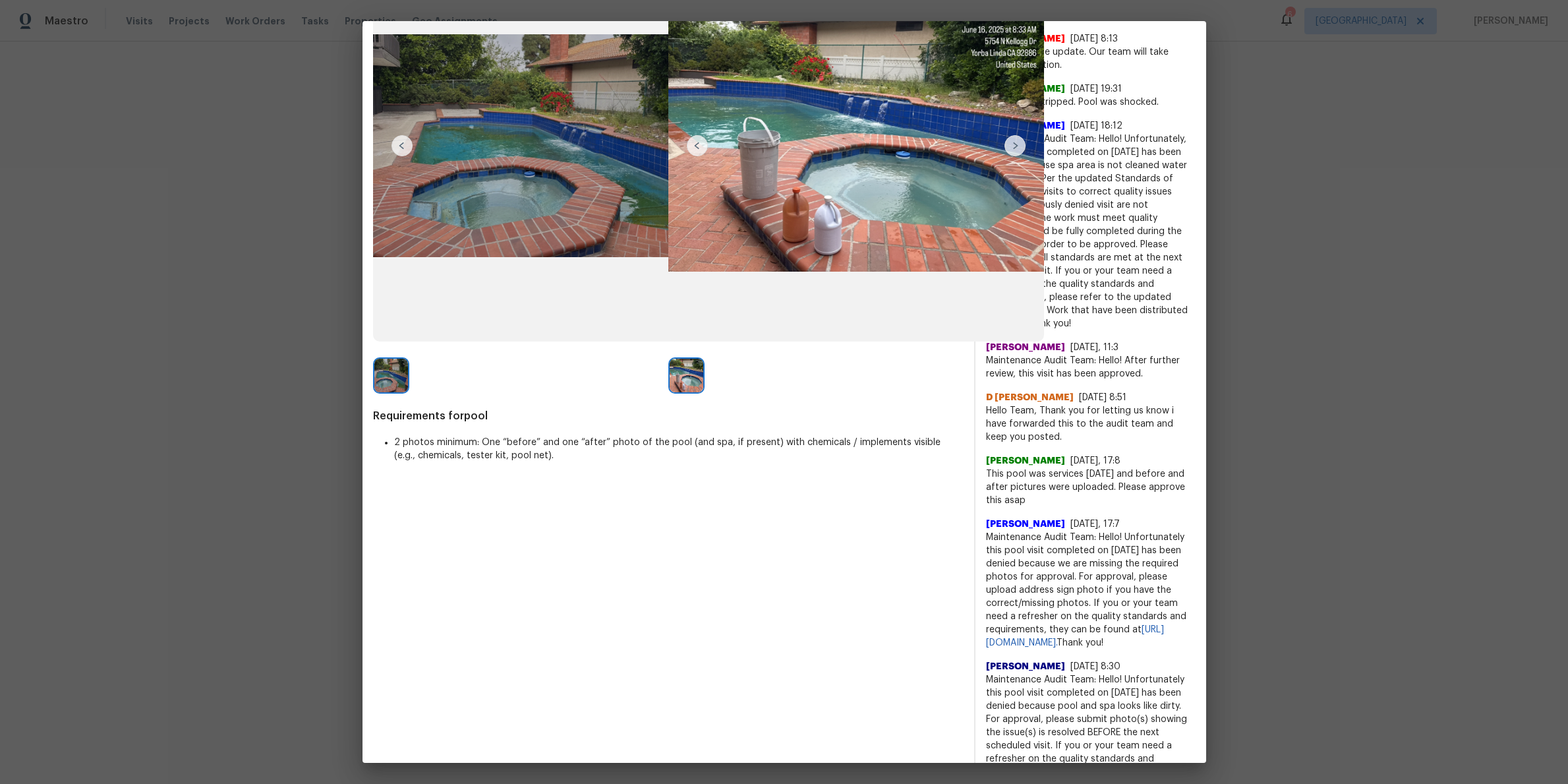
scroll to position [0, 0]
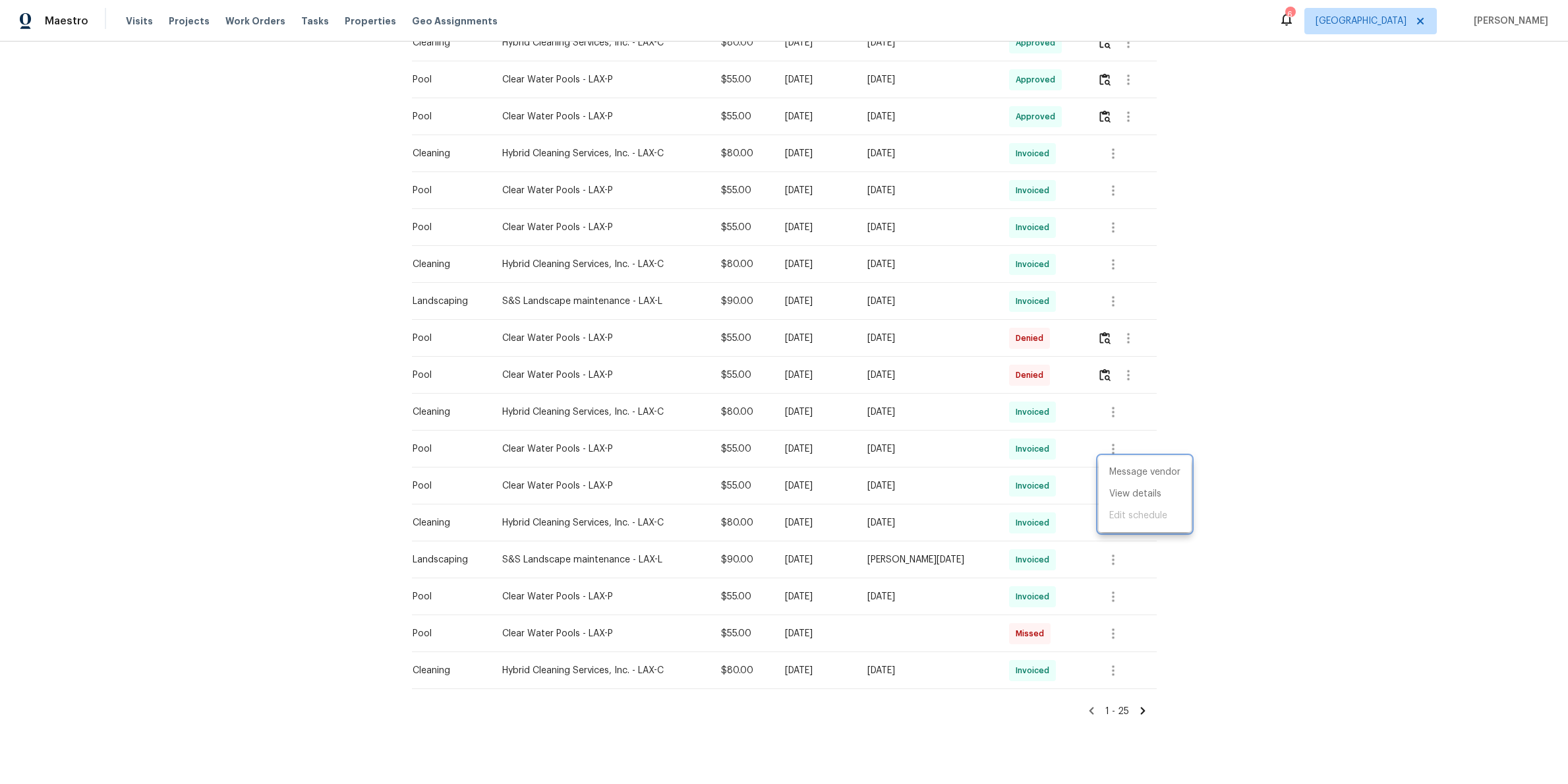
click at [1200, 424] on div at bounding box center [784, 392] width 1568 height 784
click at [1123, 436] on button "button" at bounding box center [1114, 448] width 31 height 31
click at [1151, 457] on li "View details" at bounding box center [1145, 457] width 93 height 22
click at [1198, 395] on div at bounding box center [784, 392] width 1568 height 784
click at [1111, 404] on icon "button" at bounding box center [1114, 412] width 16 height 16
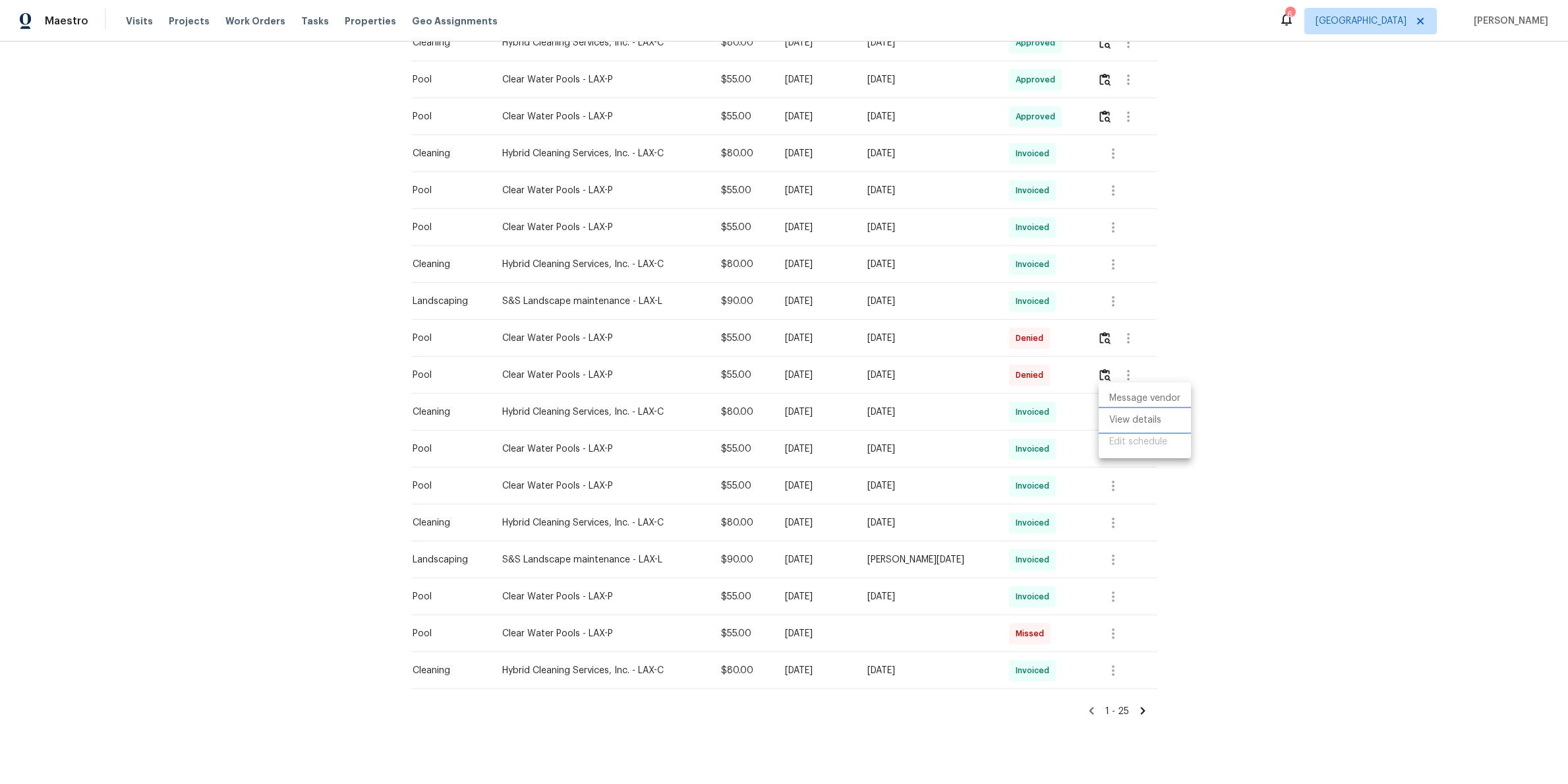
click at [1143, 420] on li "View details" at bounding box center [1145, 420] width 93 height 22
click at [1114, 212] on div at bounding box center [784, 392] width 1568 height 784
click at [1115, 219] on icon "button" at bounding box center [1114, 227] width 16 height 16
click at [1127, 232] on li "View details" at bounding box center [1145, 235] width 93 height 22
click at [1225, 307] on div at bounding box center [784, 392] width 1568 height 784
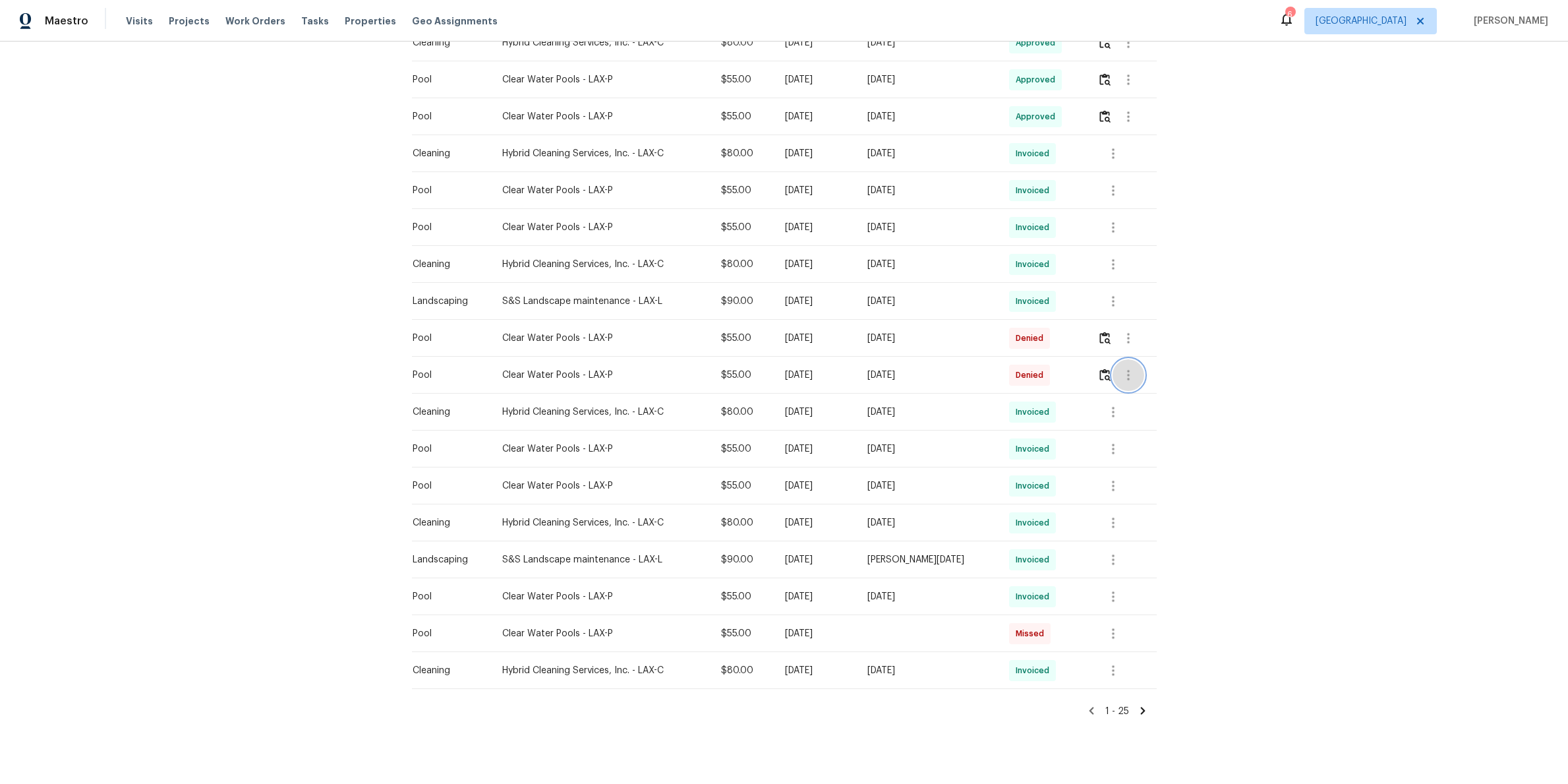
click at [1131, 367] on icon "button" at bounding box center [1128, 375] width 16 height 16
click at [1135, 385] on li "View details" at bounding box center [1161, 383] width 93 height 22
click at [1341, 422] on div at bounding box center [784, 392] width 1568 height 784
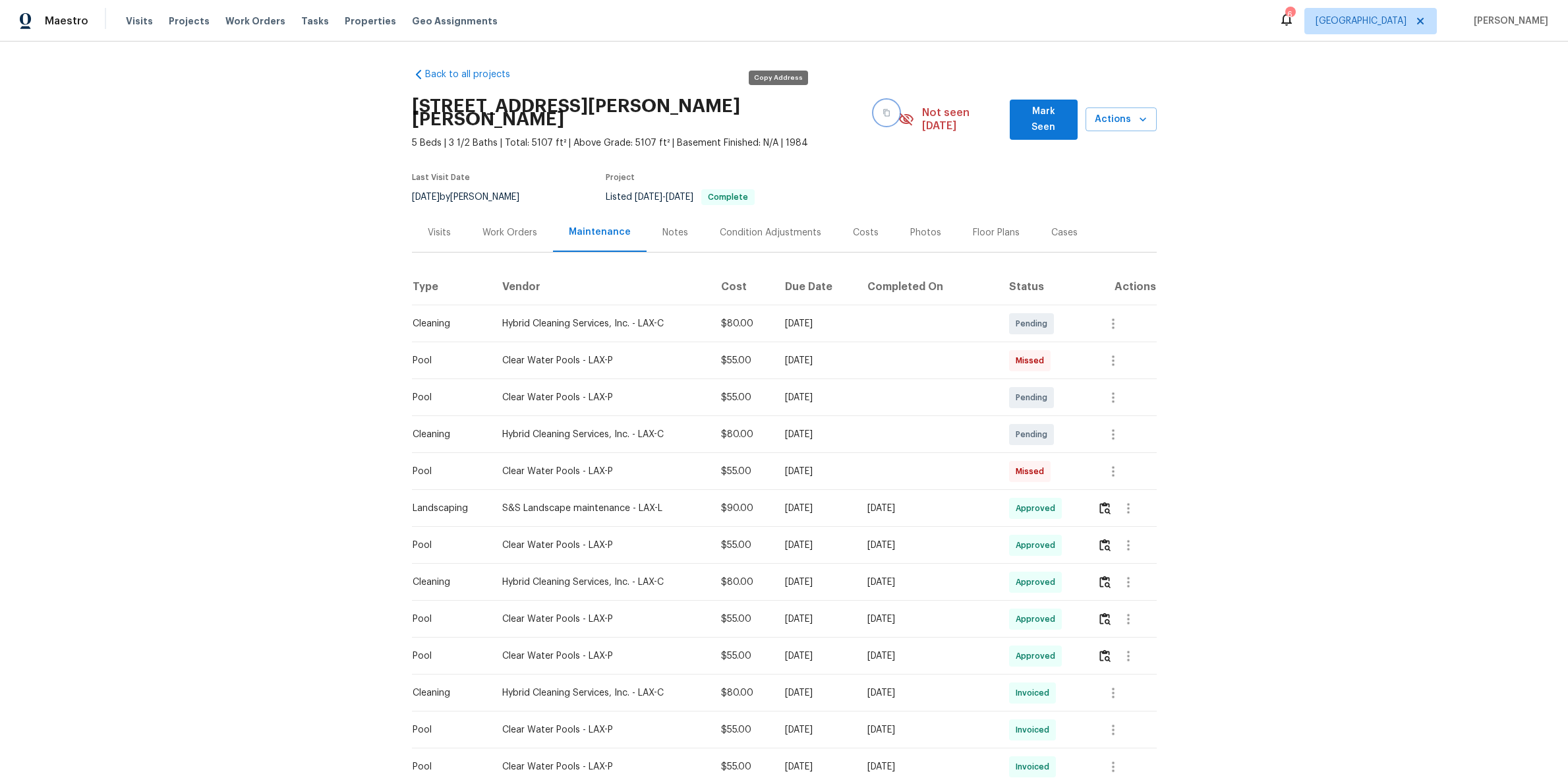
click at [883, 108] on icon "button" at bounding box center [886, 112] width 8 height 8
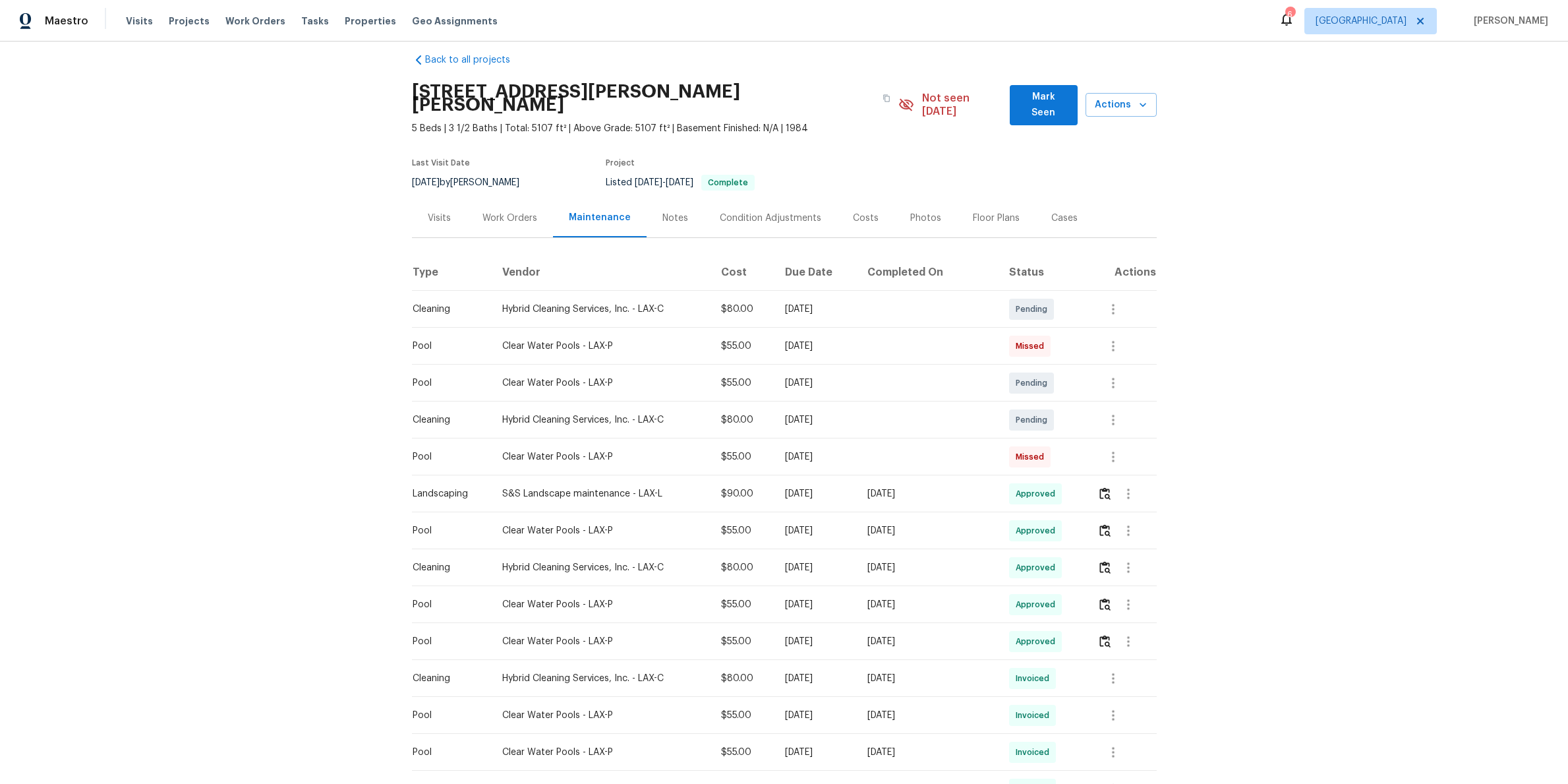
scroll to position [17, 0]
